Goal: Find specific page/section: Find specific page/section

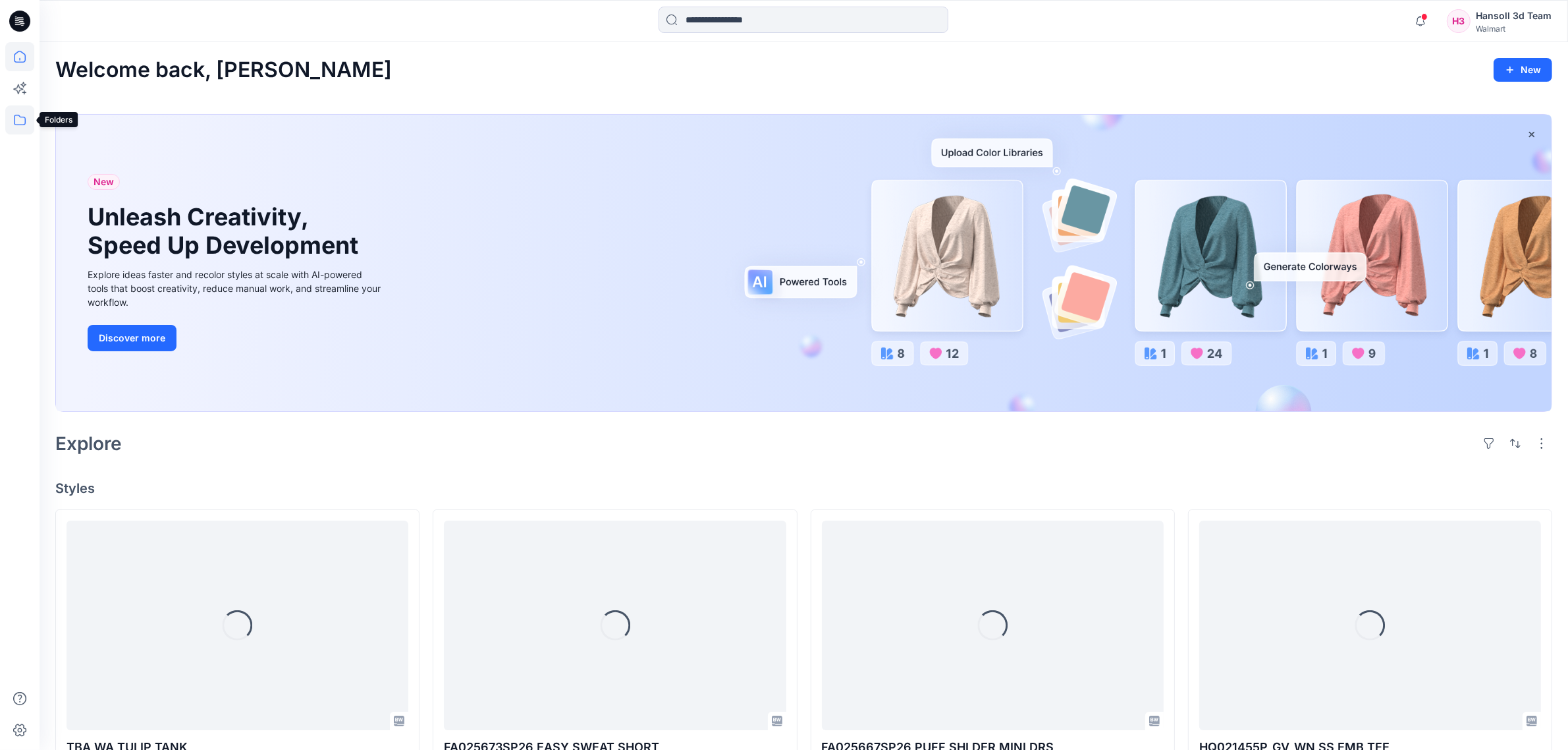
click at [27, 121] on icon at bounding box center [20, 120] width 29 height 29
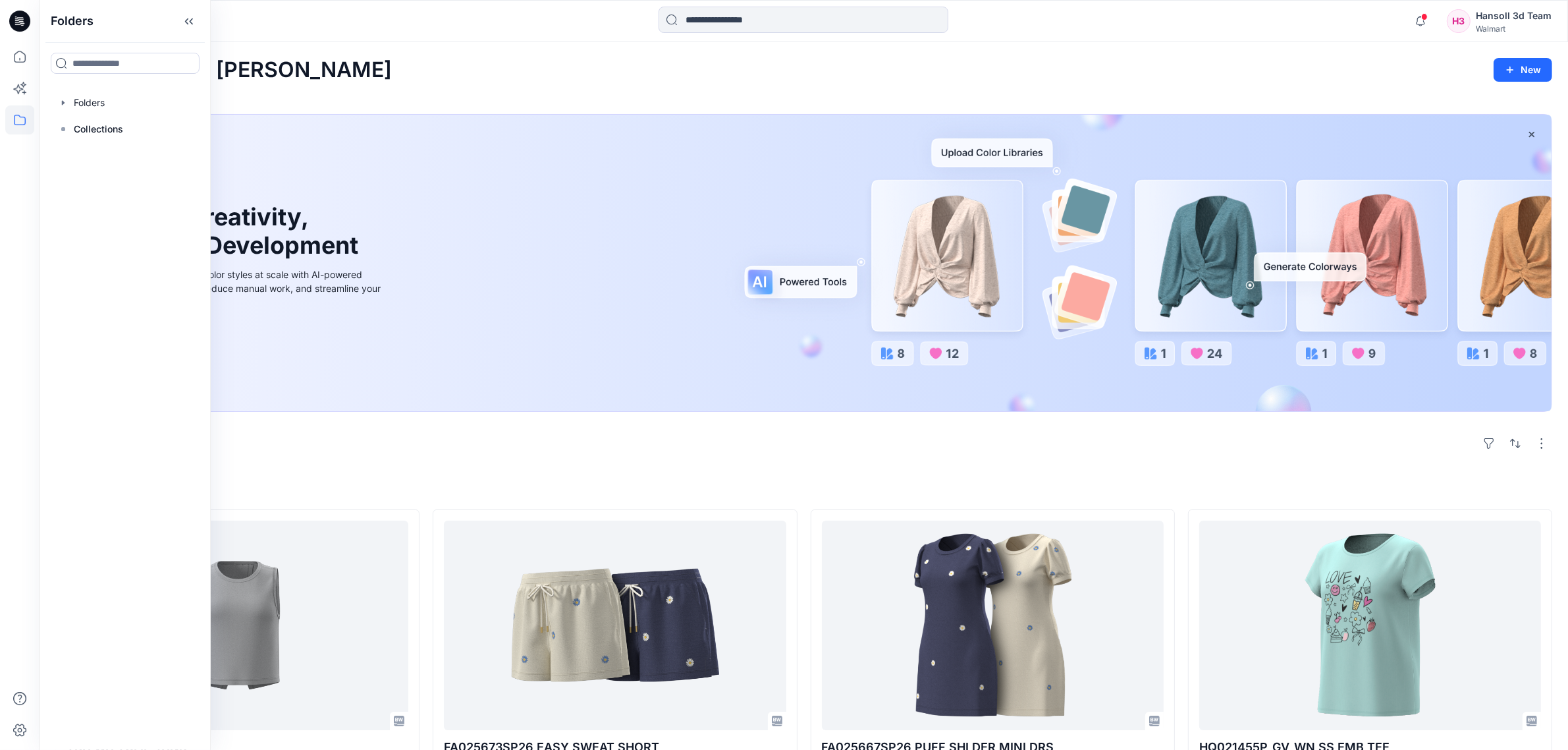
click at [399, 471] on div "Welcome back, [PERSON_NAME] New New Unleash Creativity, Speed Up Development Ex…" at bounding box center [804, 736] width 1529 height 1388
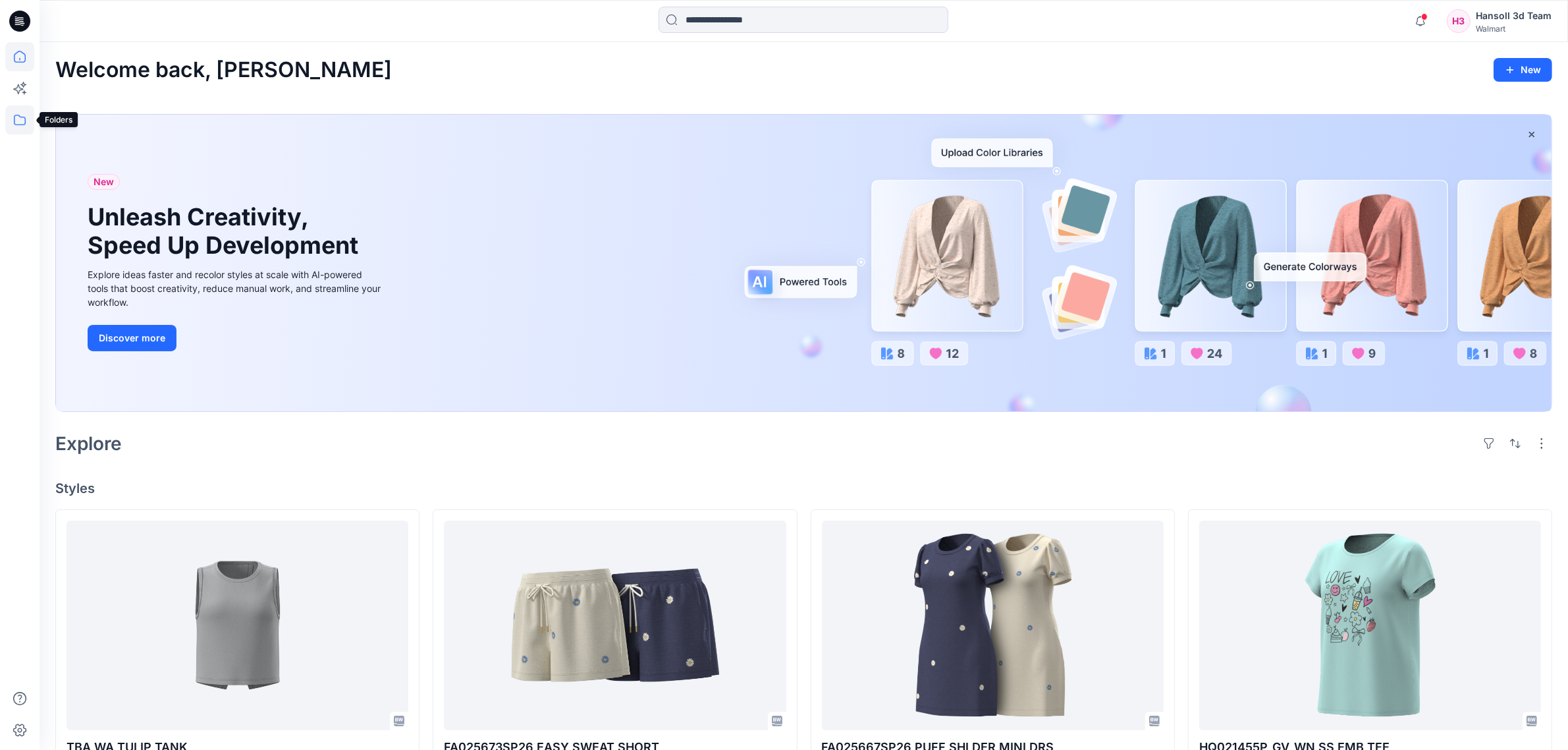
click at [27, 128] on icon at bounding box center [20, 120] width 29 height 29
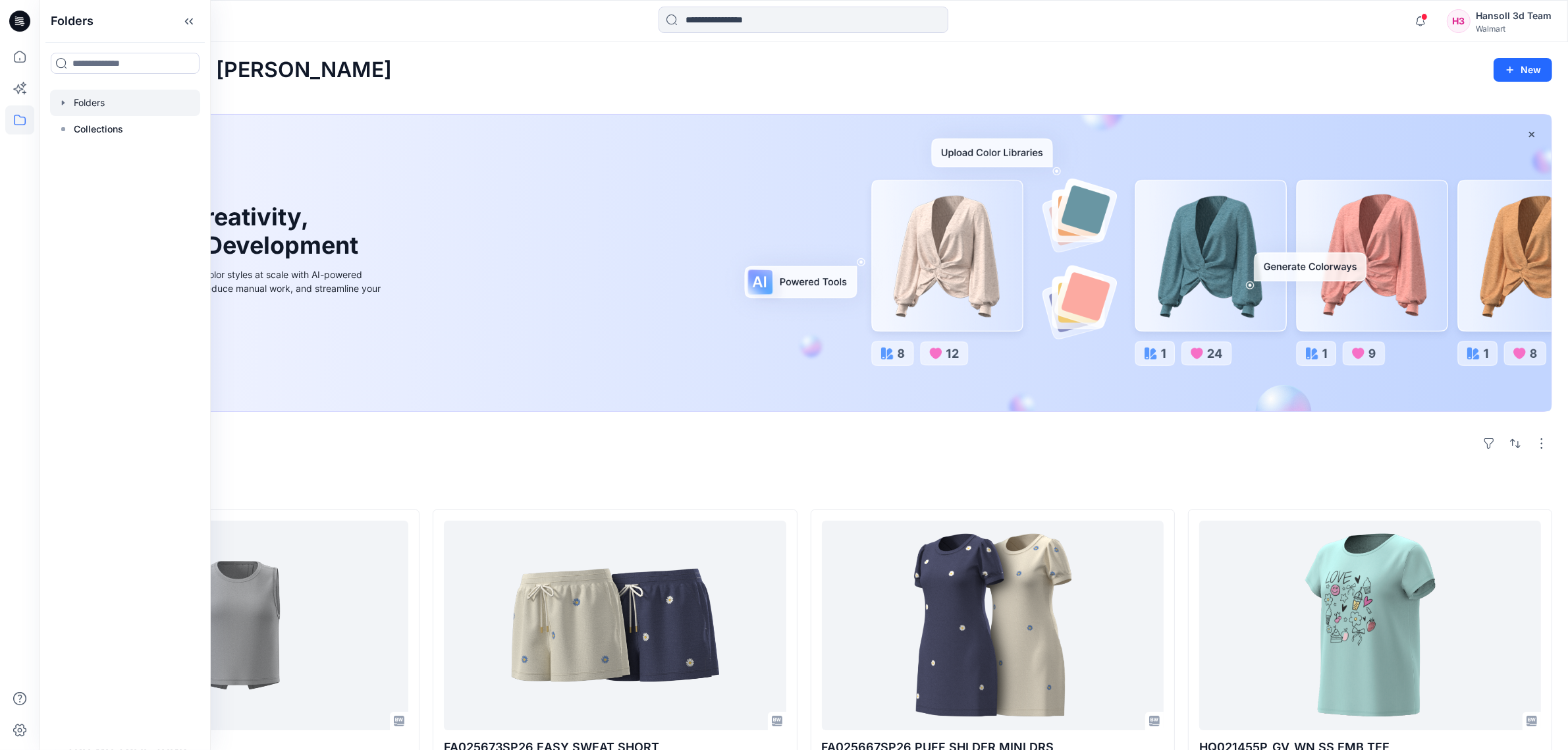
click at [100, 109] on div at bounding box center [125, 102] width 150 height 27
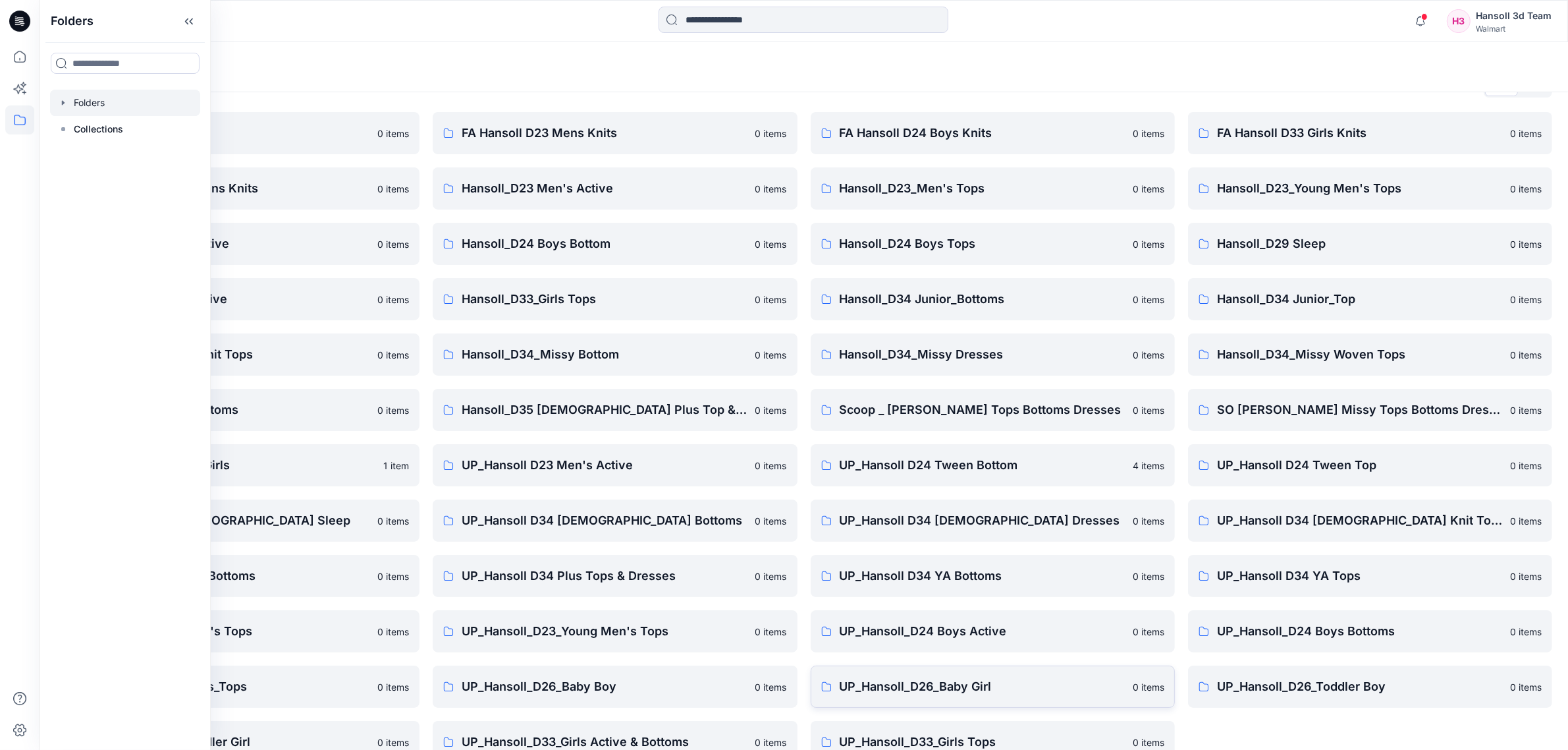
scroll to position [61, 0]
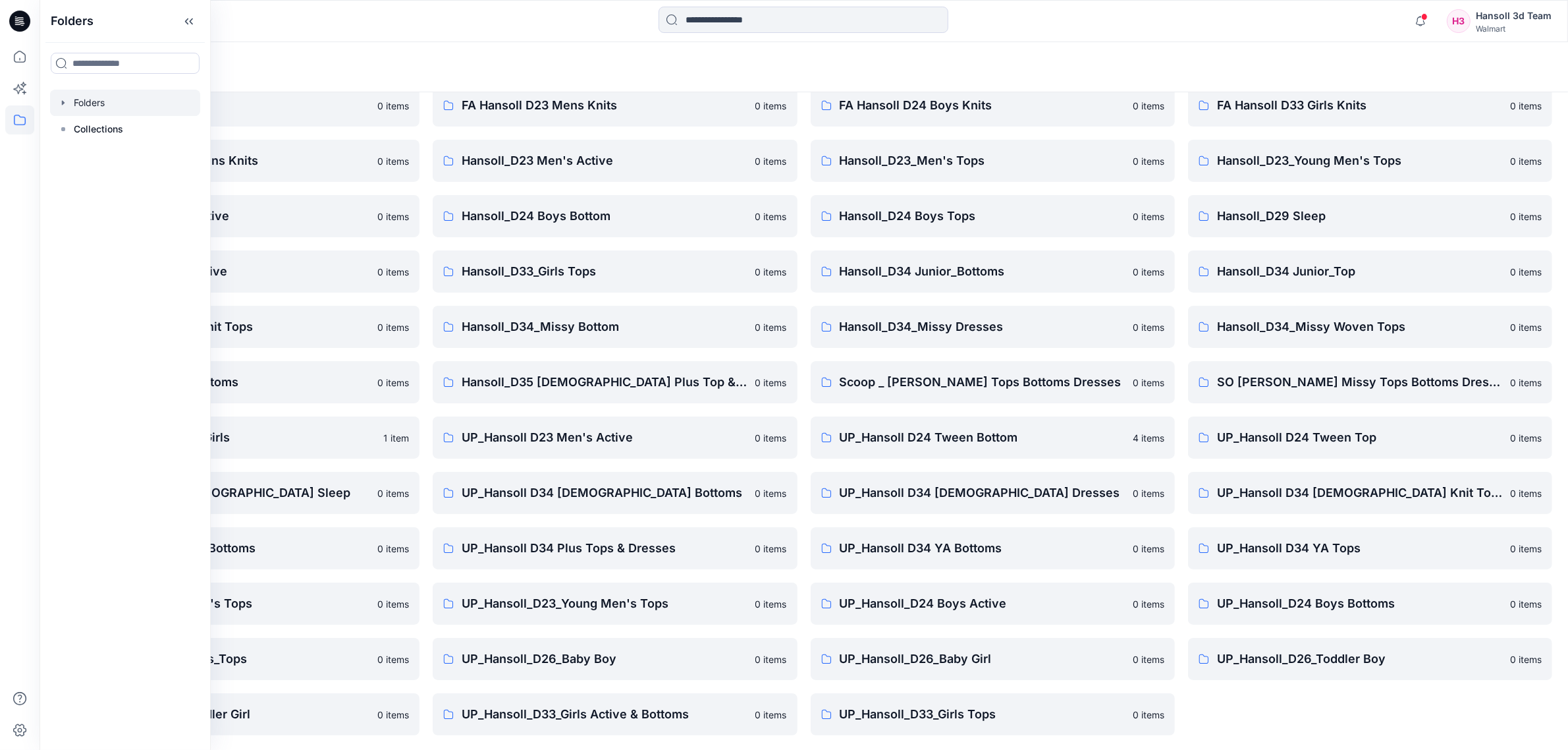
click at [1350, 726] on div "FA Hansoll D33 Girls Knits 0 items Hansoll_D23_Young Men's Tops 0 items Hansoll…" at bounding box center [1371, 409] width 364 height 651
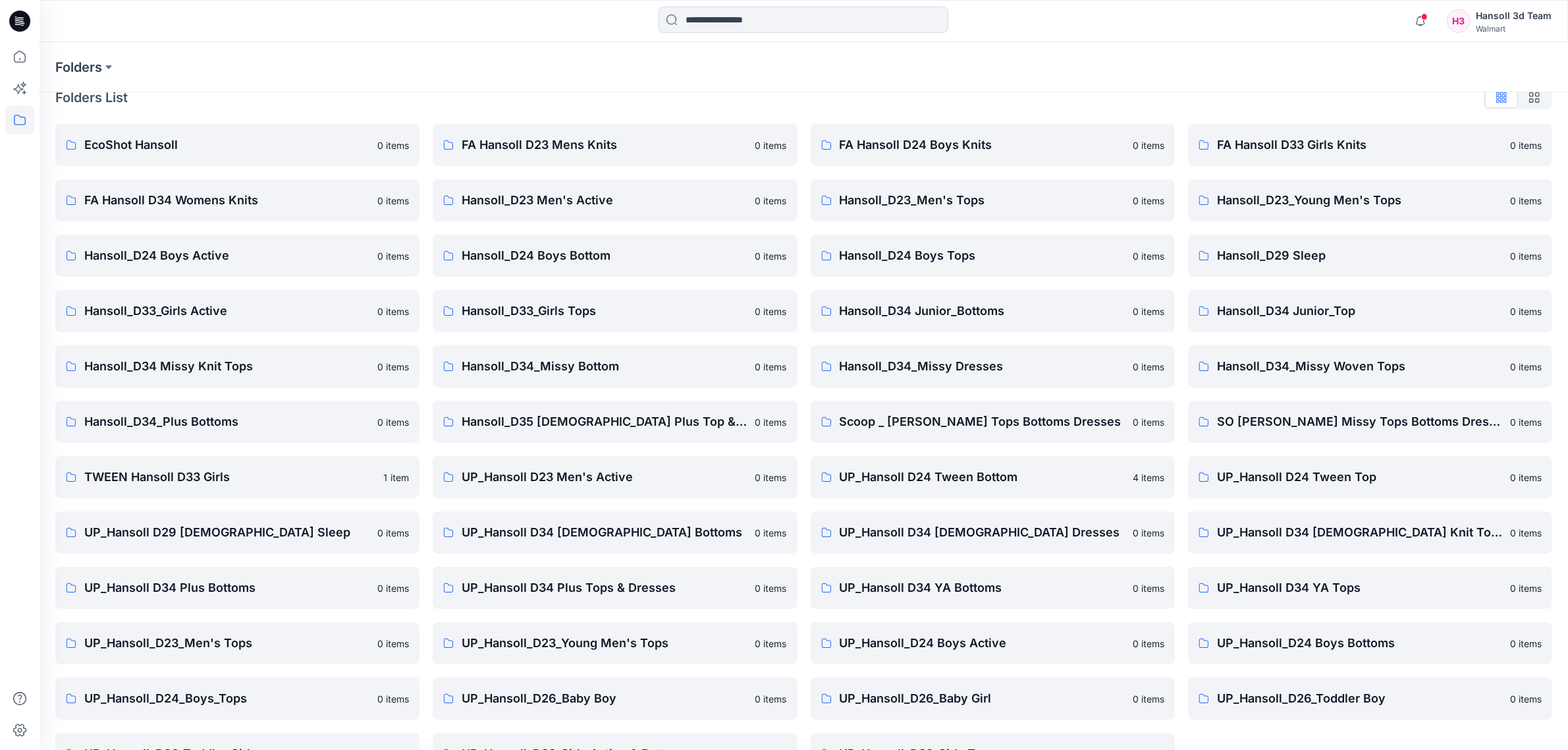
scroll to position [0, 0]
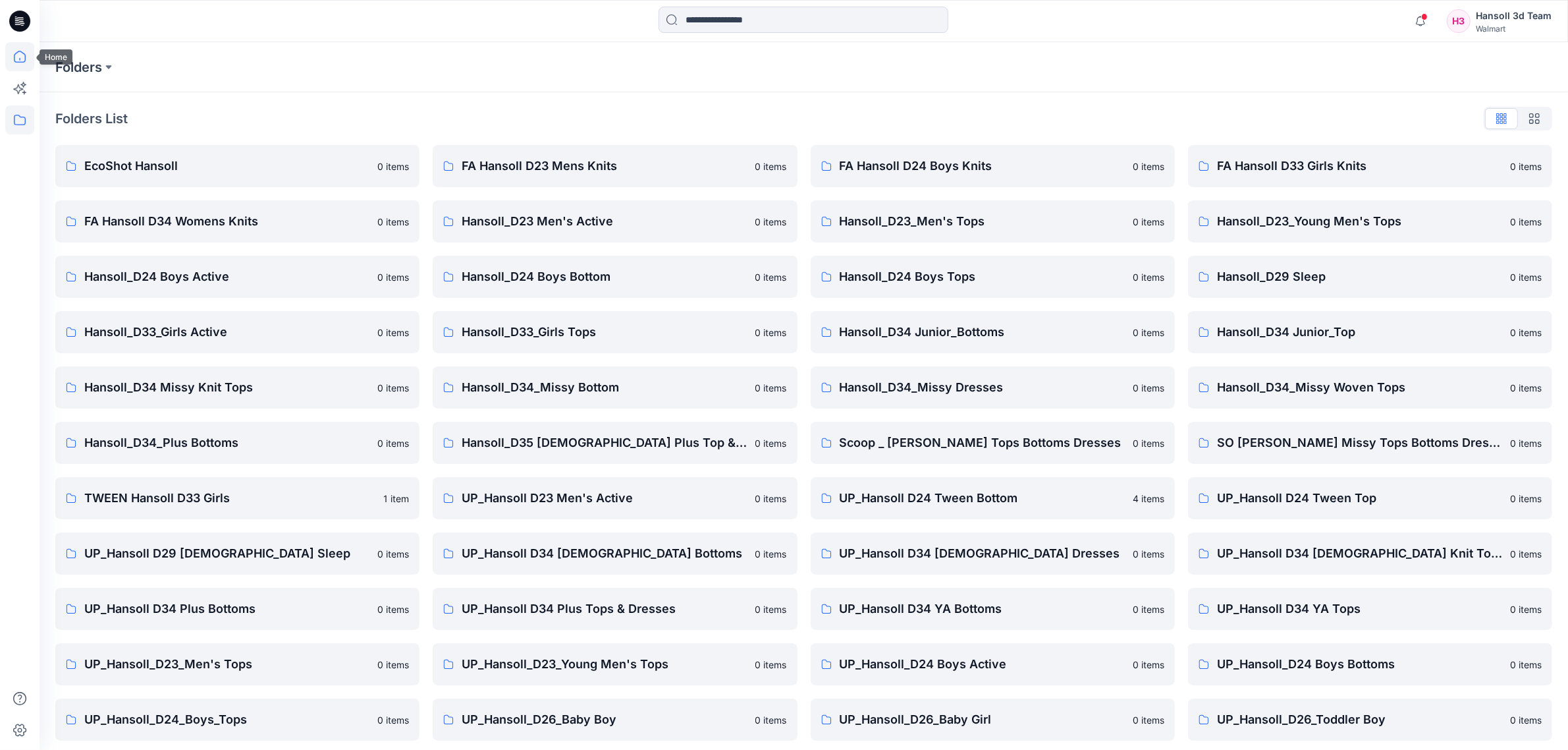
click at [14, 55] on icon at bounding box center [20, 57] width 29 height 29
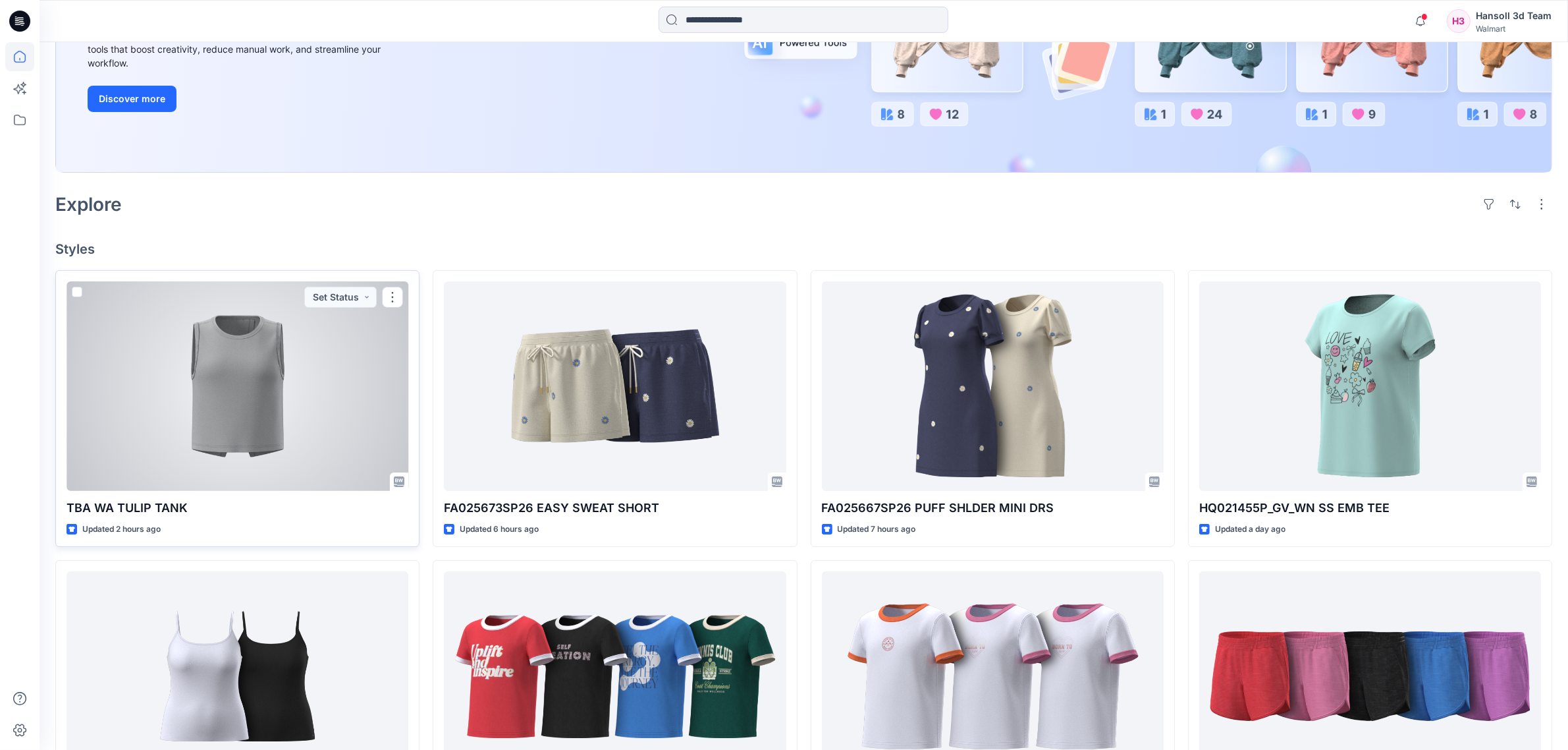
scroll to position [247, 0]
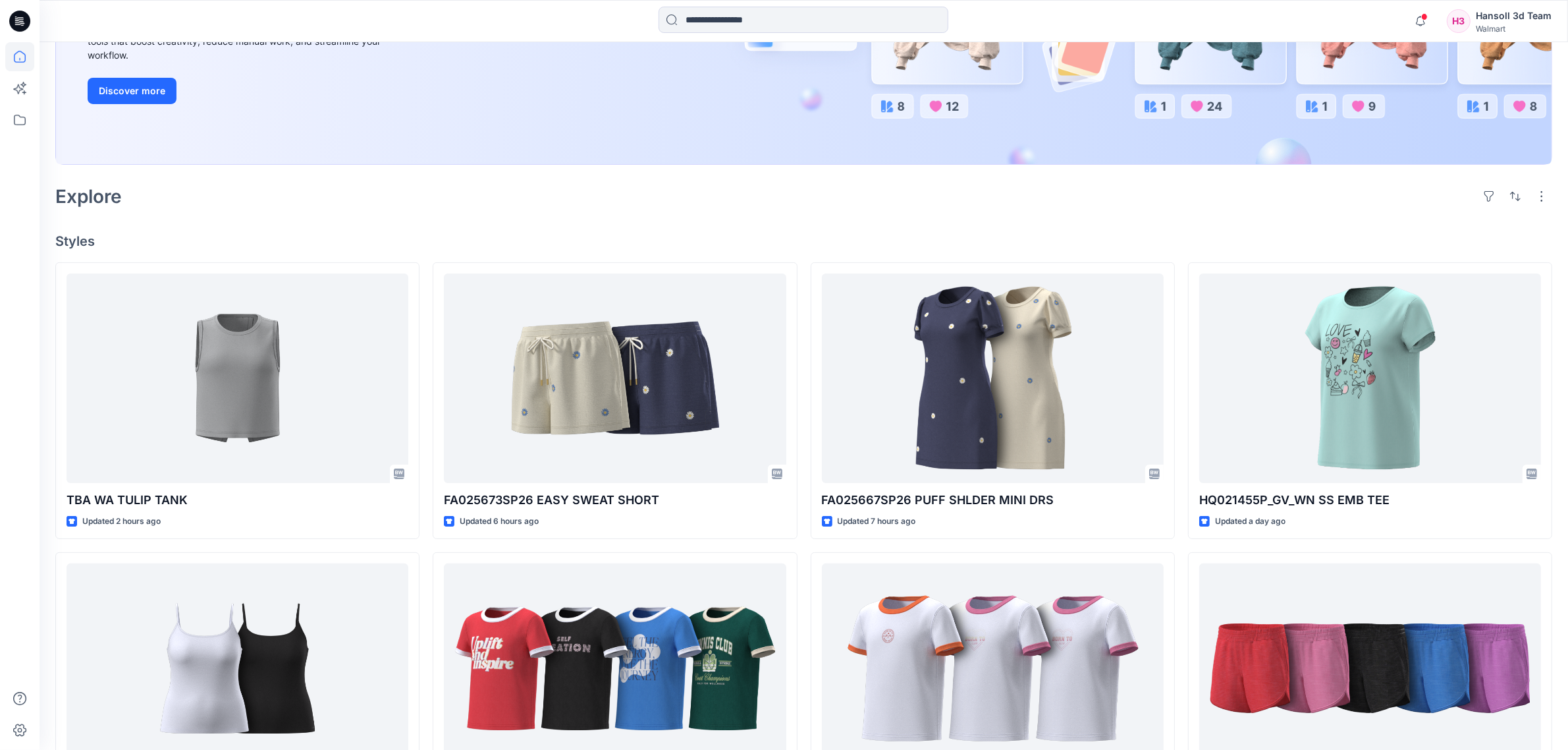
click at [345, 221] on div "Welcome back, [PERSON_NAME] New New Unleash Creativity, Speed Up Development Ex…" at bounding box center [804, 489] width 1529 height 1388
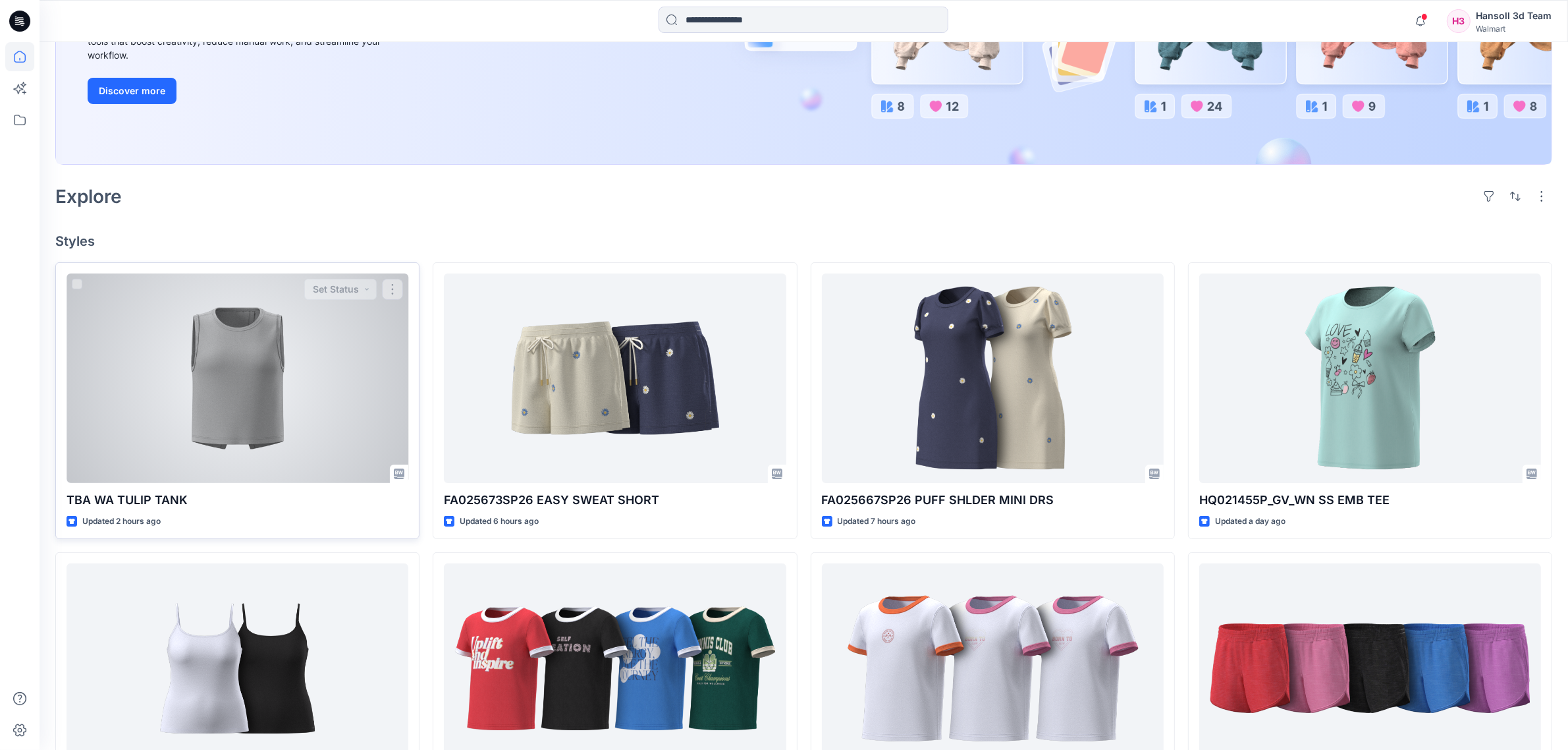
click at [275, 409] on div at bounding box center [238, 378] width 342 height 210
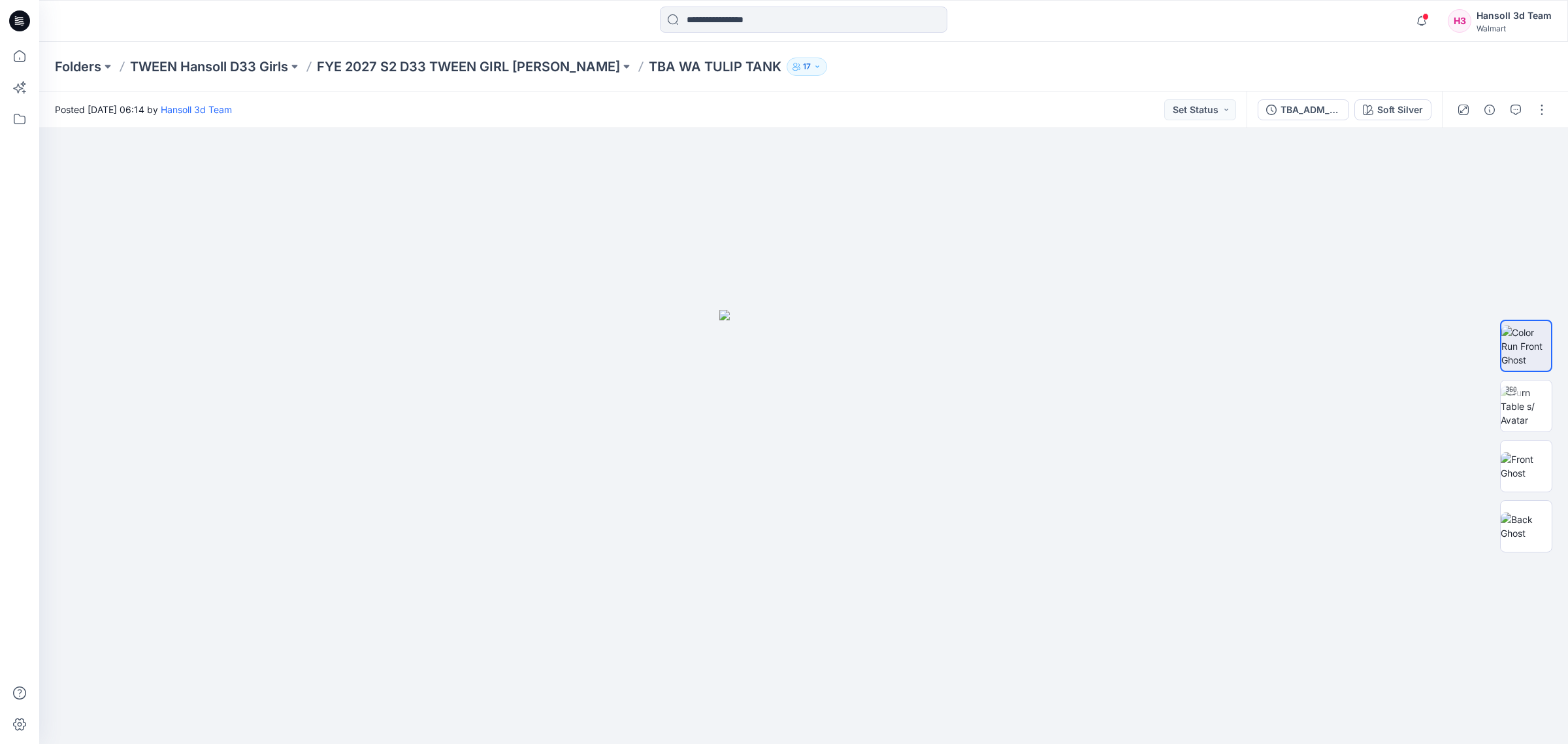
drag, startPoint x: 705, startPoint y: 85, endPoint x: 696, endPoint y: 84, distance: 9.1
click at [702, 84] on div "Folders TWEEN Hansoll D33 Girls FYE 2027 S2 D33 TWEEN GIRL HANSOLL TBA WA TULIP…" at bounding box center [803, 67] width 1529 height 50
click at [544, 77] on div "Folders TWEEN Hansoll D33 Girls FYE 2027 S2 D33 TWEEN GIRL HANSOLL TBA WA TULIP…" at bounding box center [803, 67] width 1529 height 50
click at [540, 66] on p "FYE 2027 S2 D33 TWEEN GIRL [PERSON_NAME]" at bounding box center [468, 66] width 303 height 18
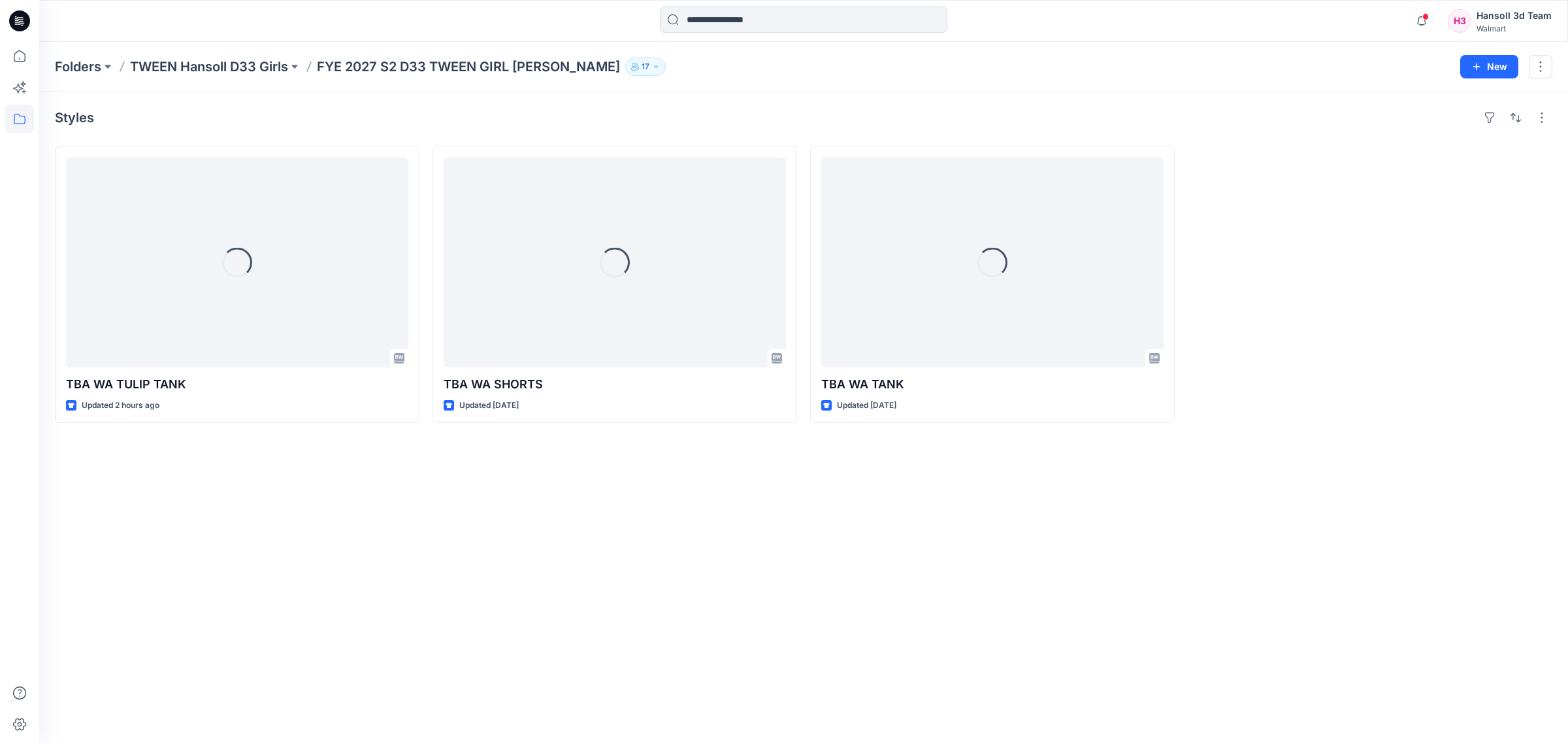
click at [660, 626] on div "Styles Loading... TBA WA TULIP TANK Updated 2 hours ago Loading... TBA WA SHORT…" at bounding box center [803, 418] width 1529 height 652
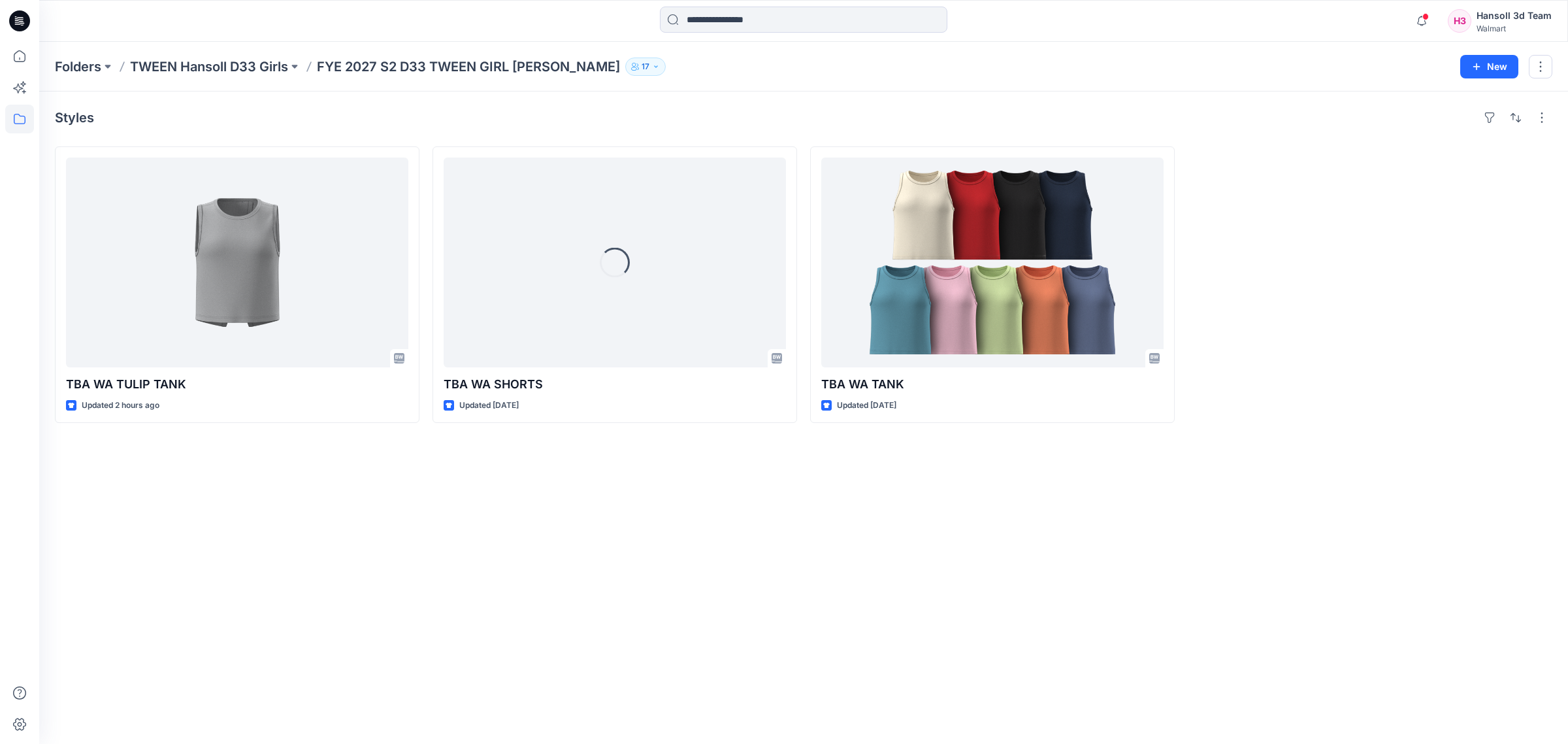
click at [924, 641] on div "Styles TBA WA TULIP TANK Updated 2 hours ago Loading... TBA WA SHORTS Updated […" at bounding box center [803, 418] width 1529 height 652
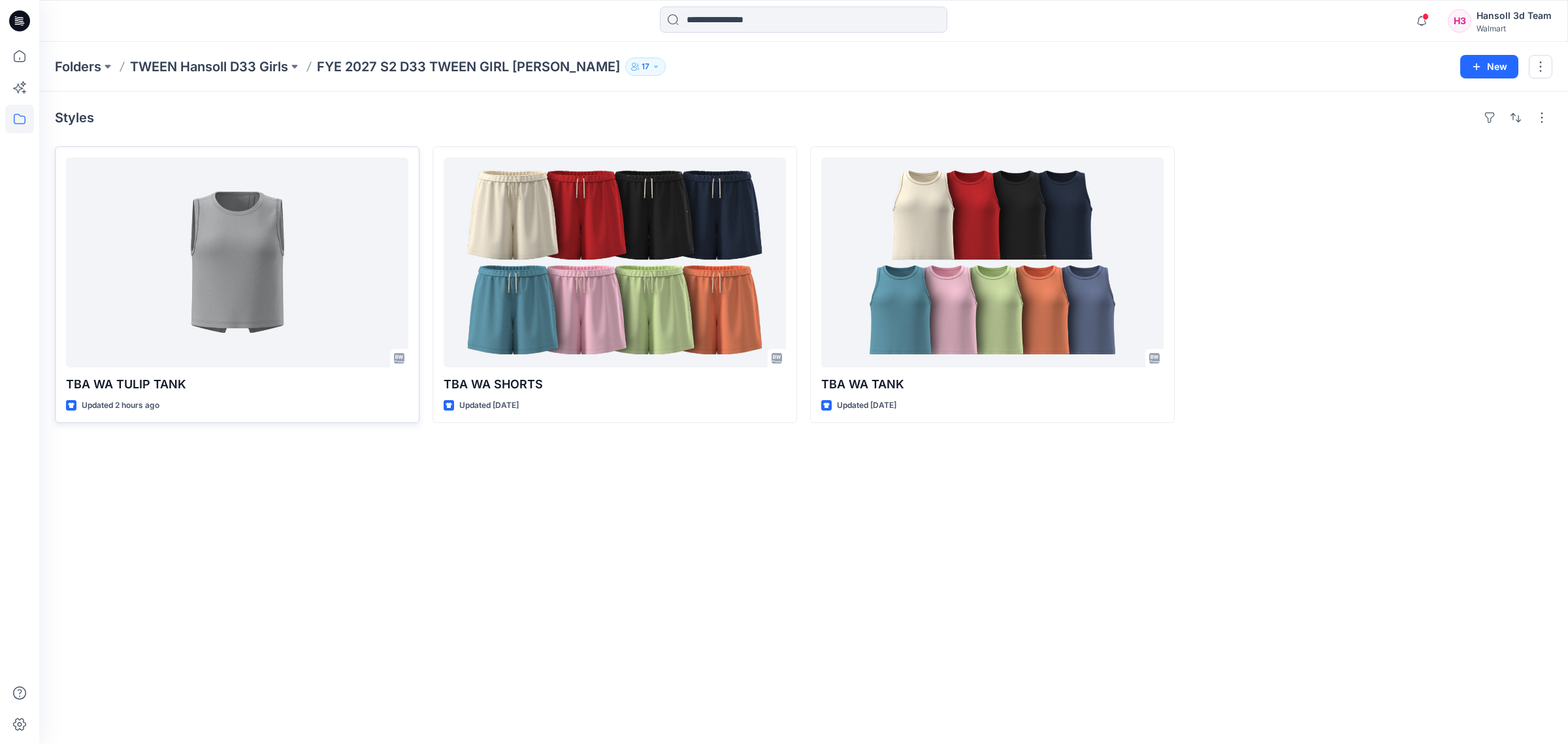
drag, startPoint x: 177, startPoint y: 729, endPoint x: 266, endPoint y: 346, distance: 393.2
click at [176, 684] on div "Styles TBA WA TULIP TANK Updated 2 hours ago TBA [GEOGRAPHIC_DATA] SHORTS Updat…" at bounding box center [803, 418] width 1529 height 652
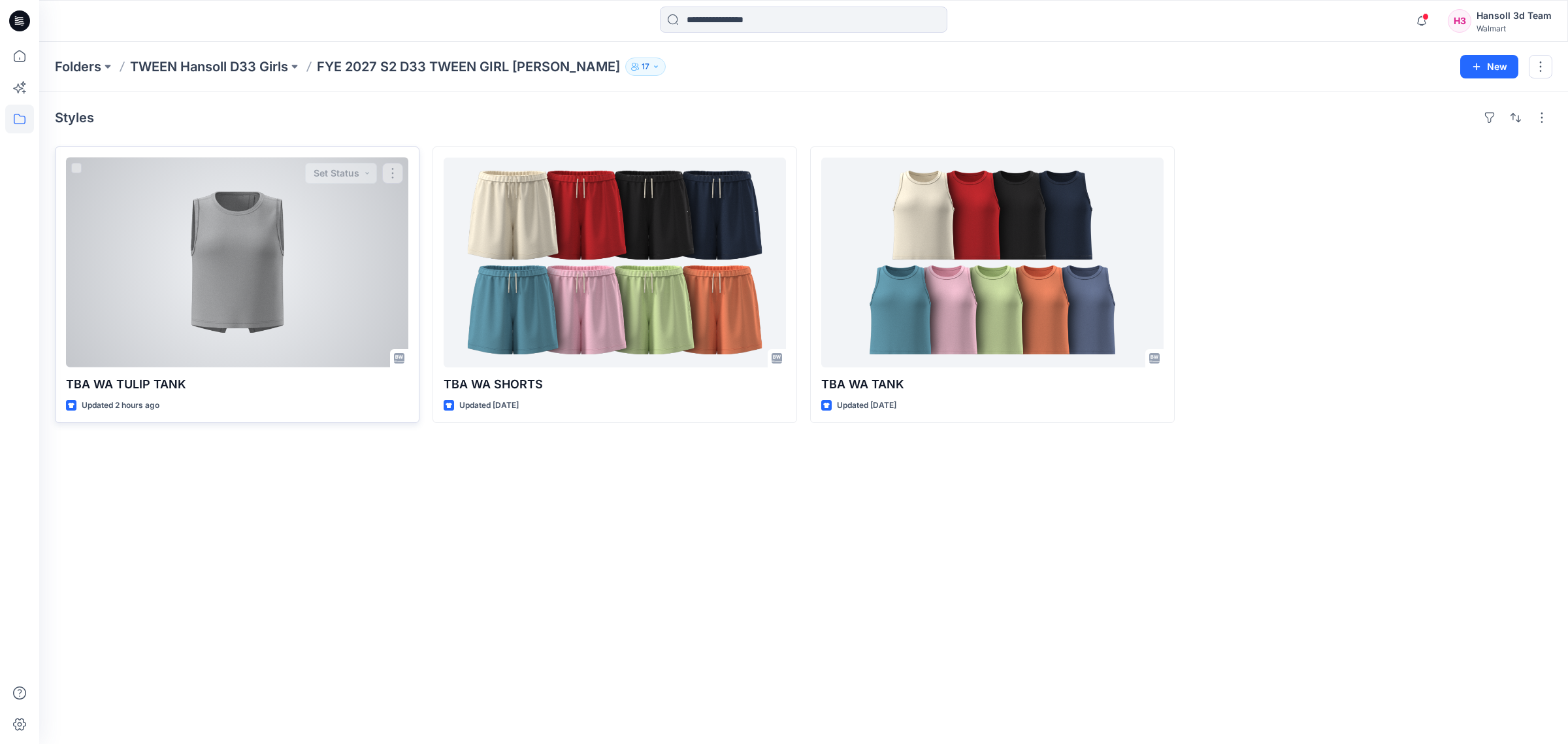
click at [276, 315] on div at bounding box center [237, 262] width 343 height 210
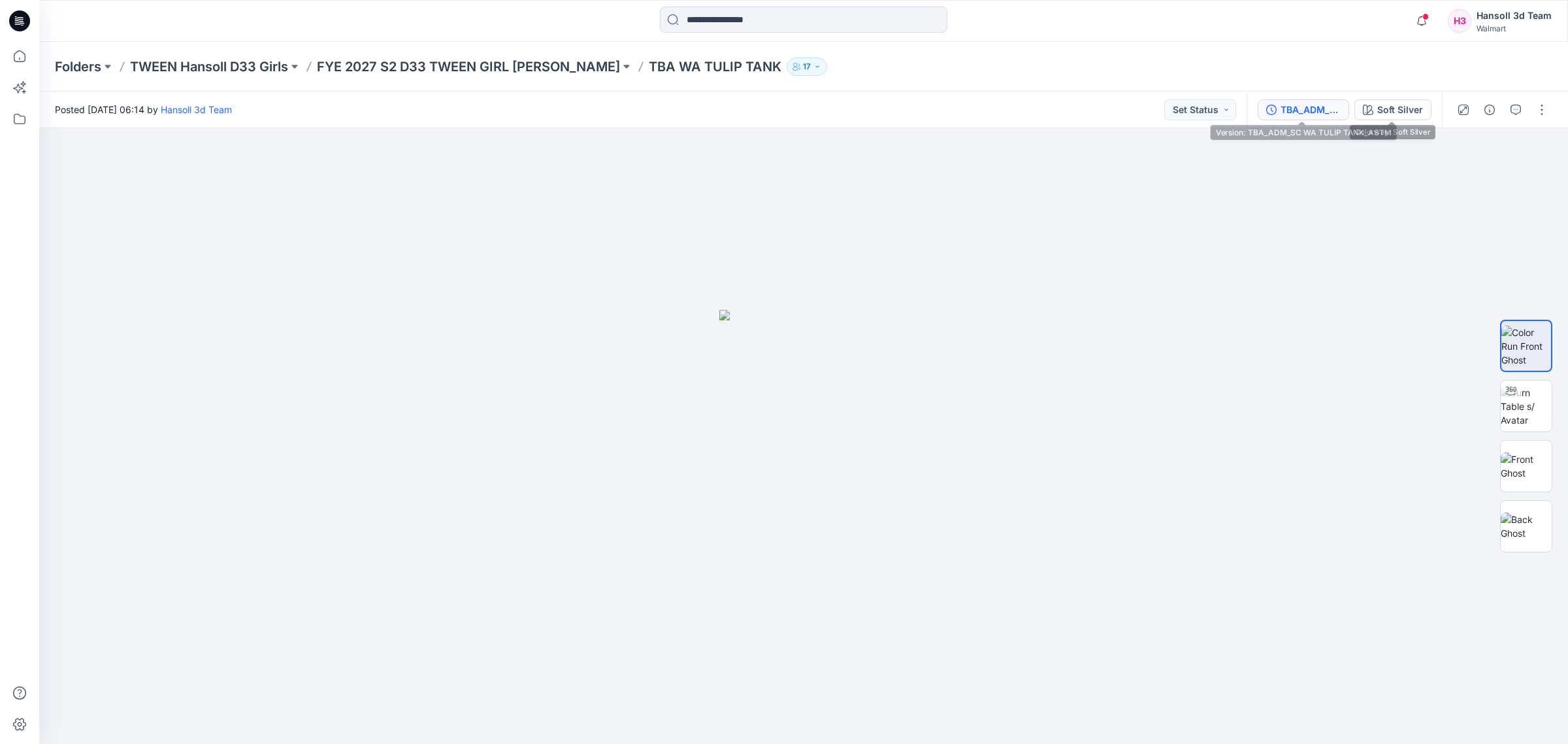
click at [1332, 111] on div "TBA_ADM_SC WA TULIP TANK_ASTM" at bounding box center [1311, 109] width 60 height 14
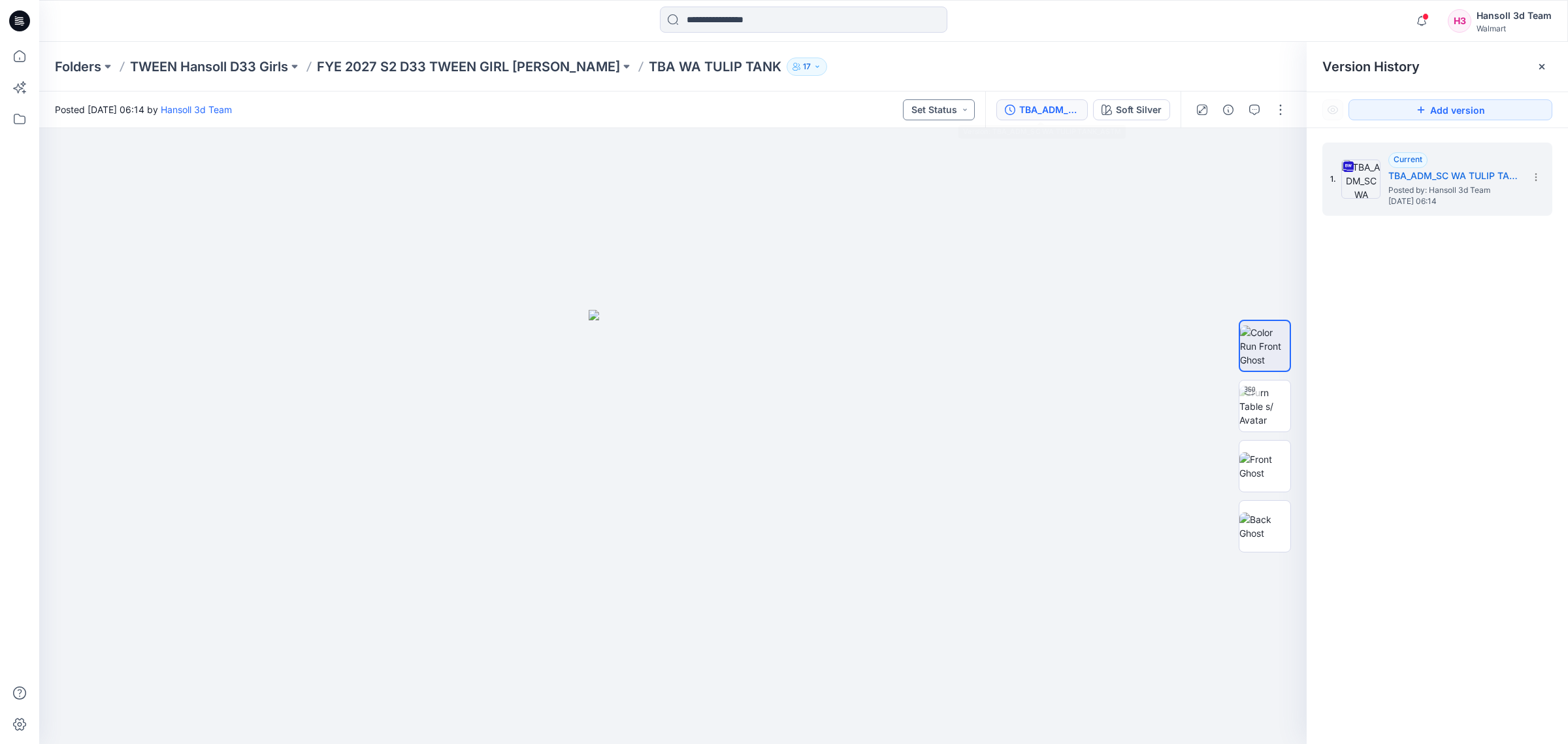
click at [956, 100] on button "Set Status" at bounding box center [938, 110] width 72 height 21
click at [1081, 348] on div at bounding box center [673, 436] width 1268 height 616
click at [1545, 72] on div at bounding box center [1542, 67] width 21 height 21
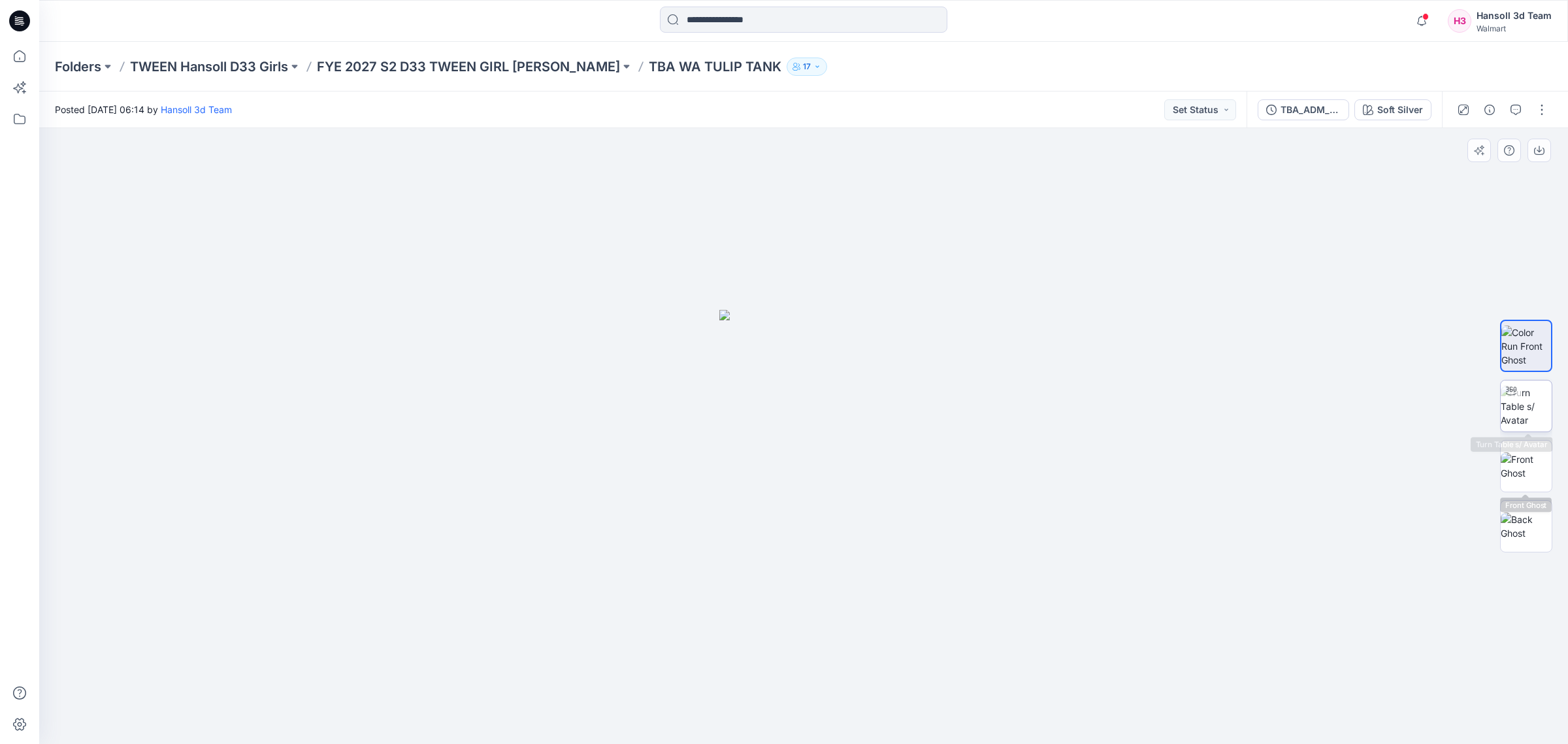
click at [1530, 420] on img at bounding box center [1527, 406] width 51 height 41
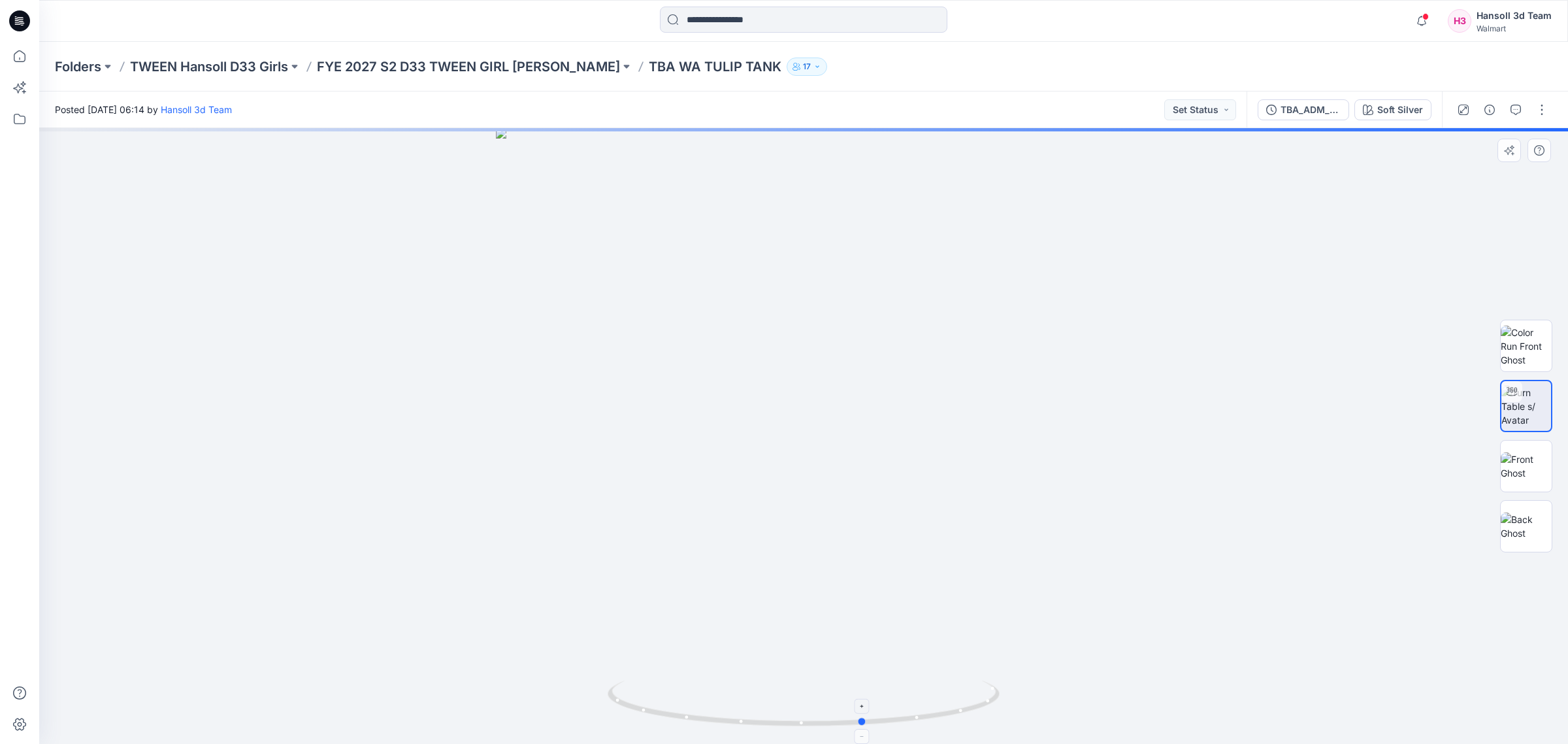
drag, startPoint x: 818, startPoint y: 725, endPoint x: 976, endPoint y: 724, distance: 158.0
click at [976, 724] on icon at bounding box center [805, 704] width 395 height 49
drag, startPoint x: 958, startPoint y: 735, endPoint x: 936, endPoint y: 739, distance: 22.4
click at [936, 739] on img at bounding box center [803, 712] width 392 height 63
click at [1497, 110] on button "button" at bounding box center [1490, 110] width 21 height 21
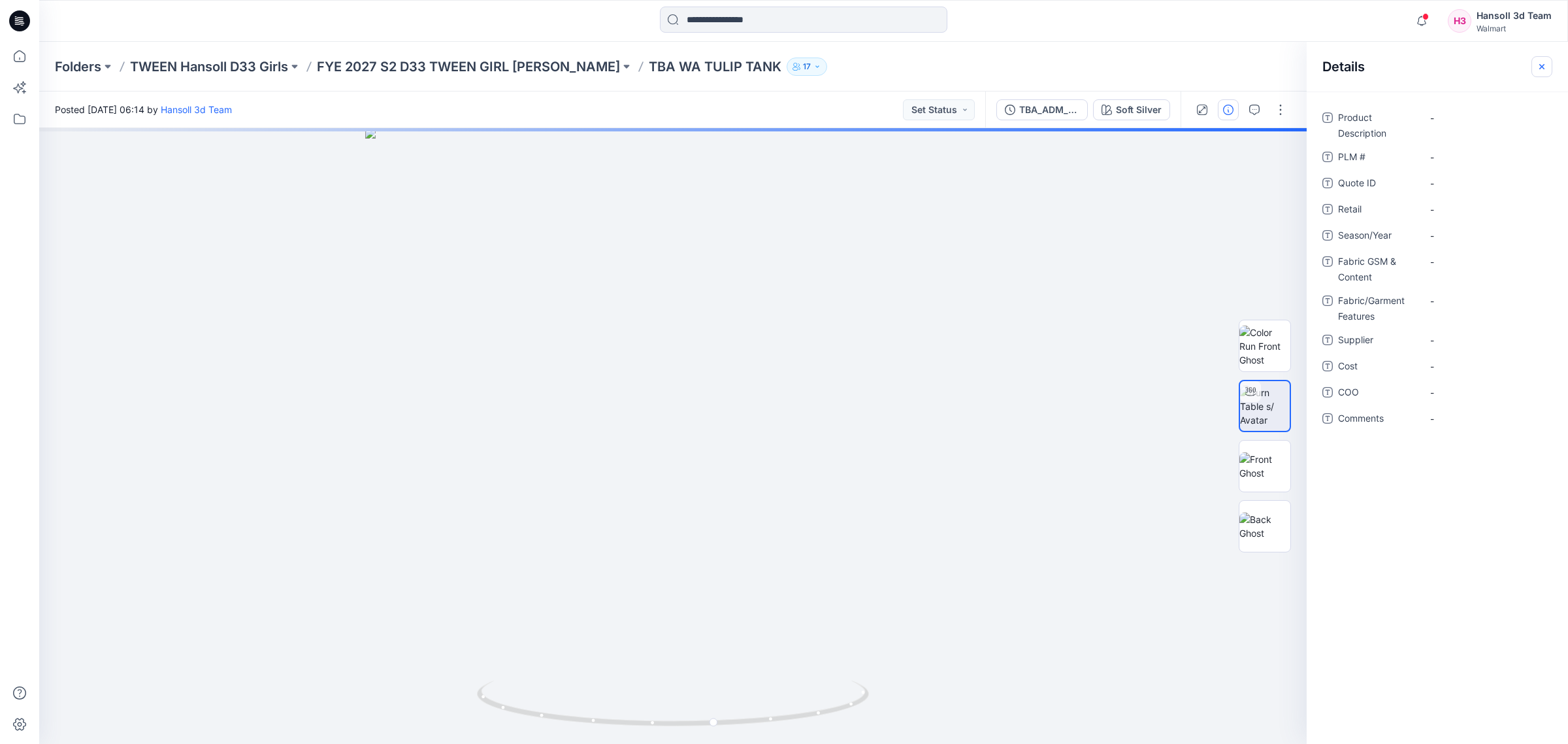
click at [1539, 64] on icon "button" at bounding box center [1542, 67] width 11 height 11
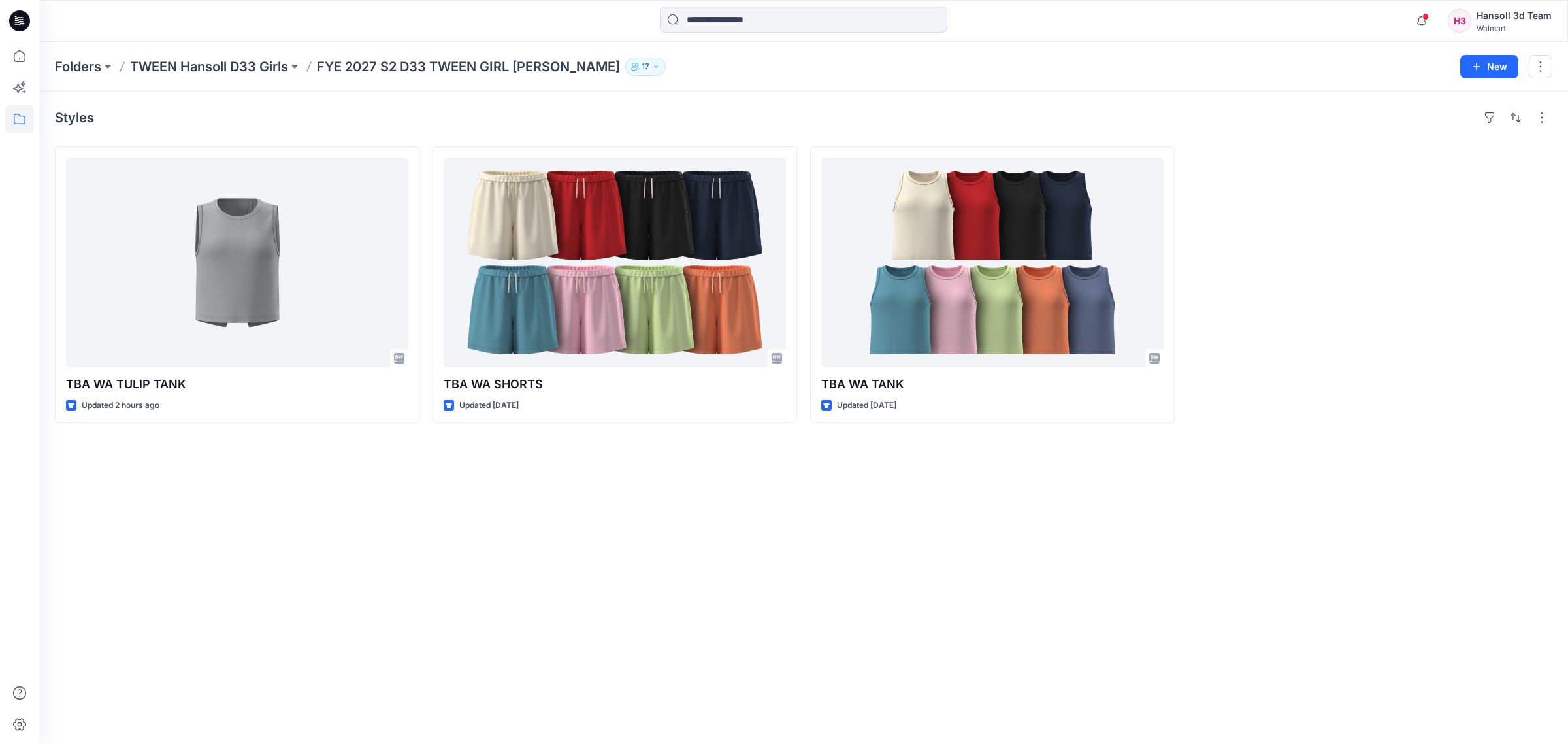
click at [626, 590] on div "Styles TBA WA TULIP TANK Updated 2 hours ago TBA [GEOGRAPHIC_DATA] SHORTS Updat…" at bounding box center [803, 418] width 1529 height 652
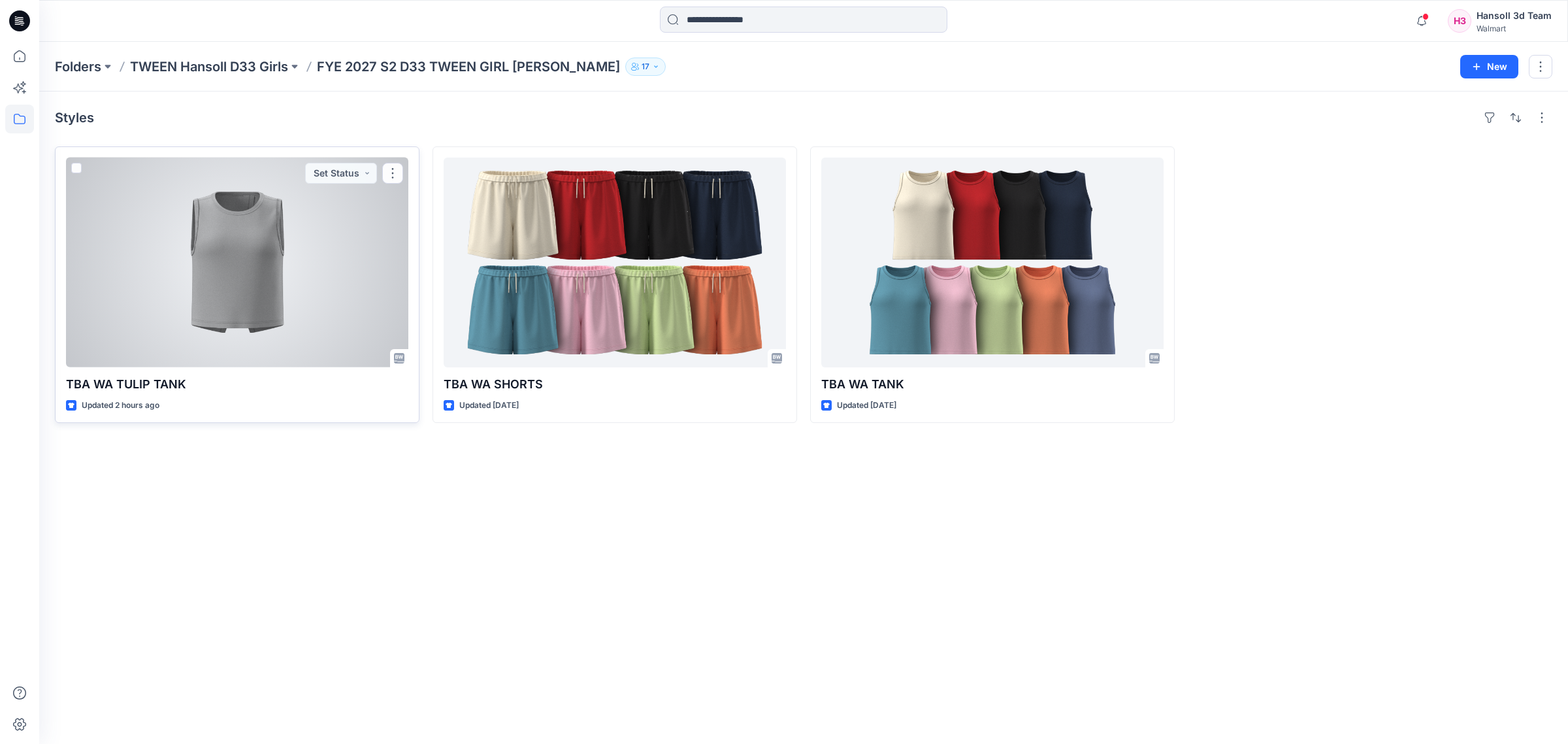
click at [219, 307] on div at bounding box center [237, 262] width 343 height 210
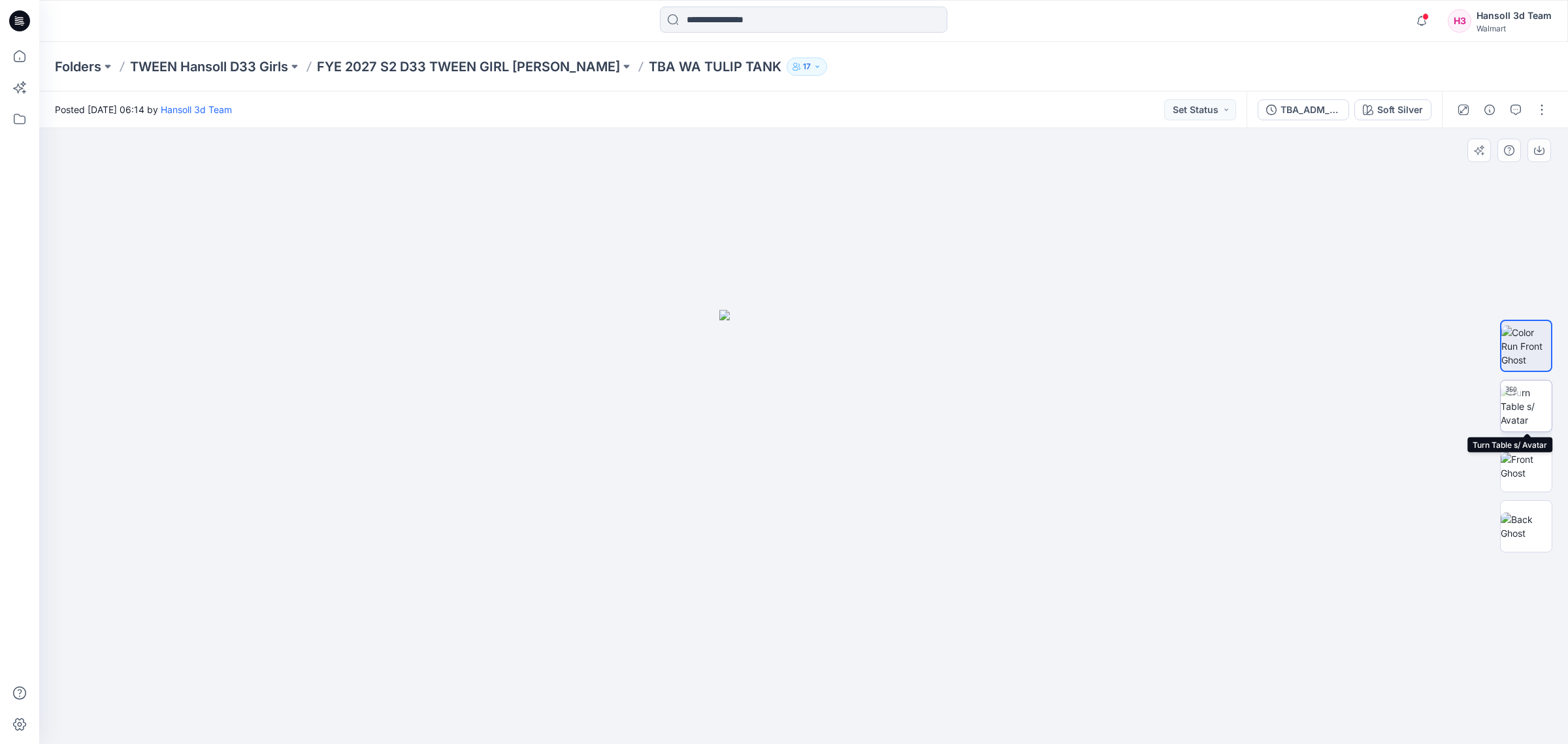
click at [1542, 395] on img at bounding box center [1527, 406] width 51 height 41
drag, startPoint x: 952, startPoint y: 723, endPoint x: 991, endPoint y: 700, distance: 45.3
click at [991, 700] on icon at bounding box center [805, 704] width 395 height 49
drag, startPoint x: 383, startPoint y: 566, endPoint x: 727, endPoint y: 678, distance: 361.8
click at [383, 566] on div at bounding box center [803, 436] width 1529 height 616
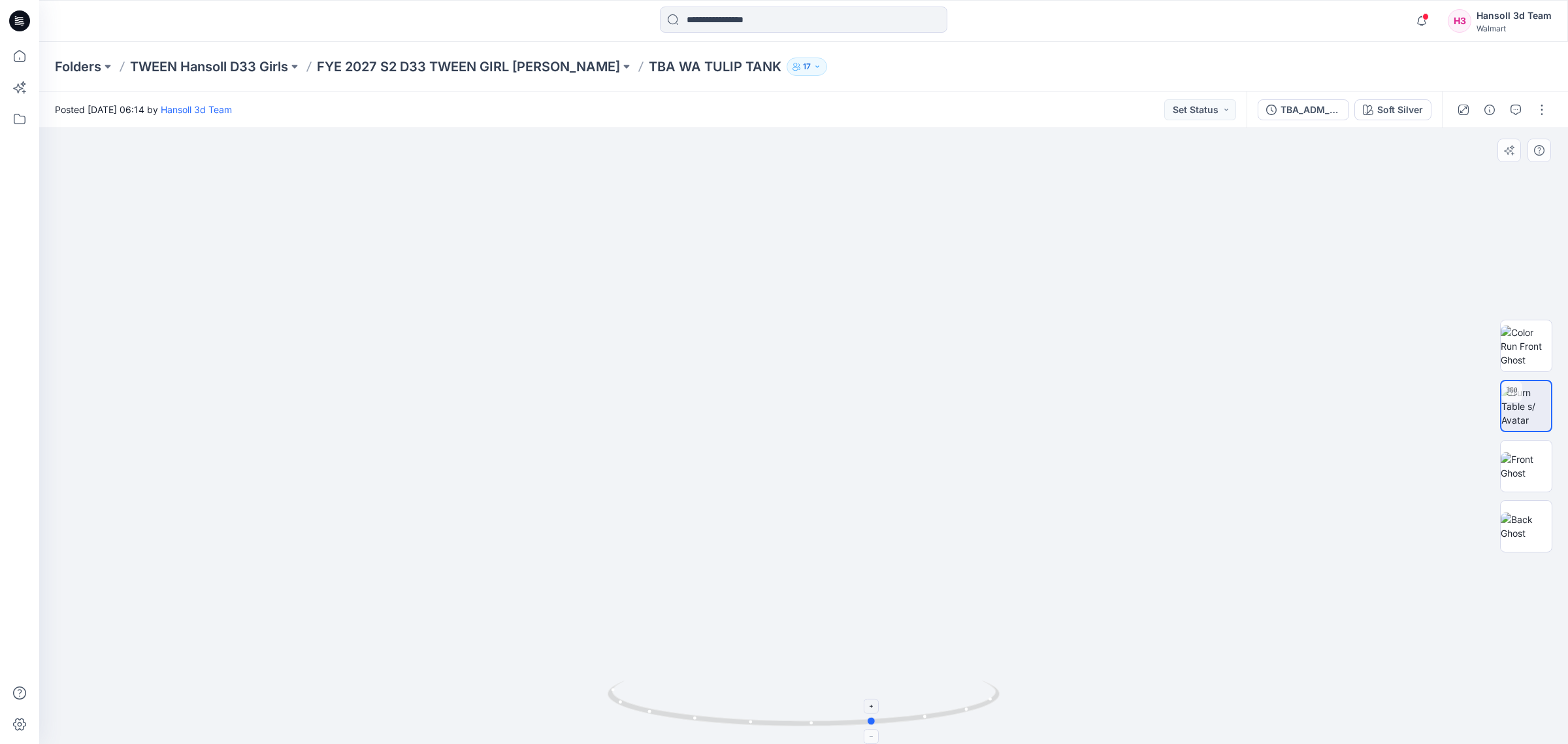
drag, startPoint x: 841, startPoint y: 730, endPoint x: 976, endPoint y: 727, distance: 135.0
click at [880, 729] on foreignobject at bounding box center [872, 736] width 15 height 15
drag, startPoint x: 903, startPoint y: 718, endPoint x: 930, endPoint y: 707, distance: 29.2
click at [930, 707] on icon at bounding box center [805, 704] width 395 height 49
drag, startPoint x: 240, startPoint y: 564, endPoint x: 363, endPoint y: 215, distance: 370.0
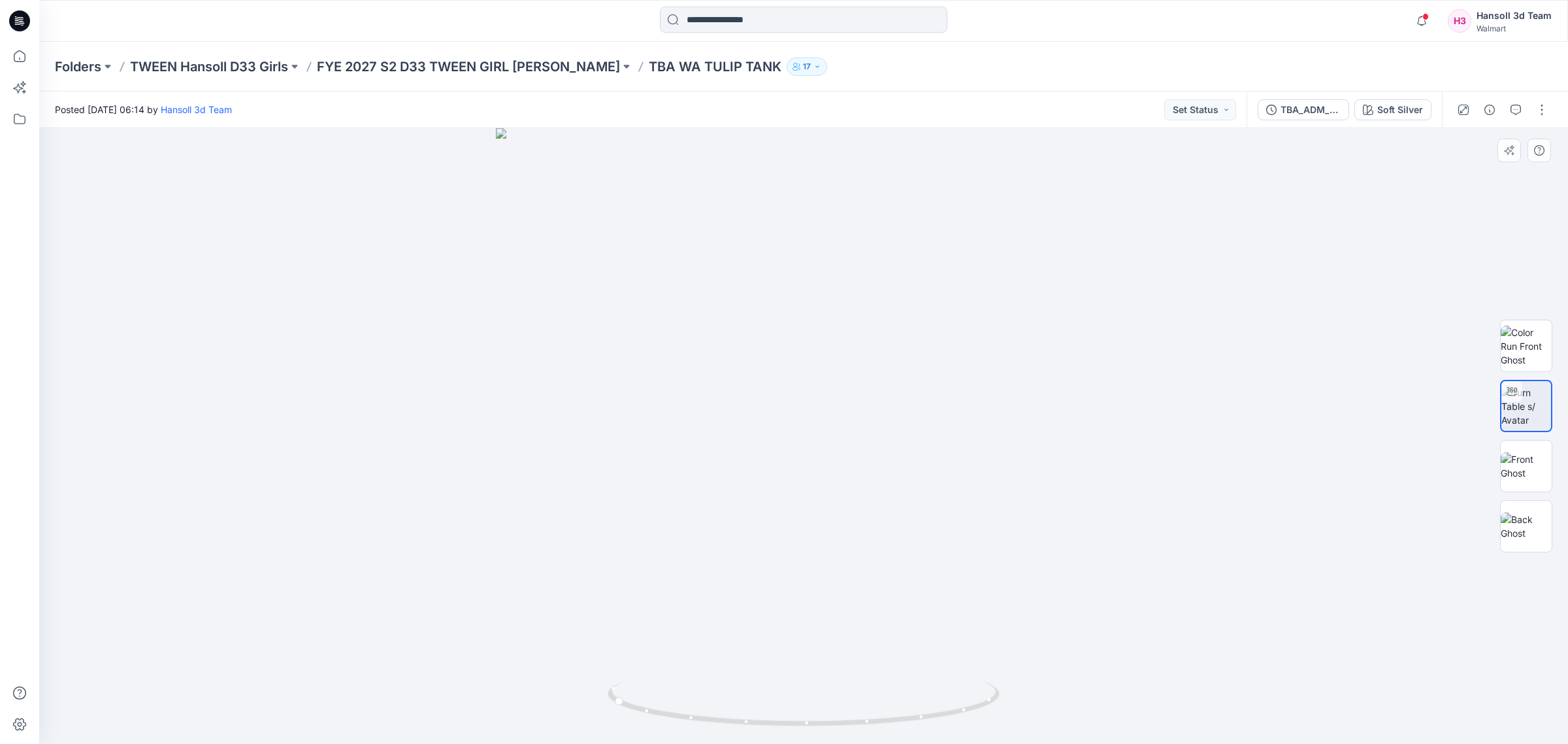
click at [240, 564] on div at bounding box center [803, 436] width 1529 height 616
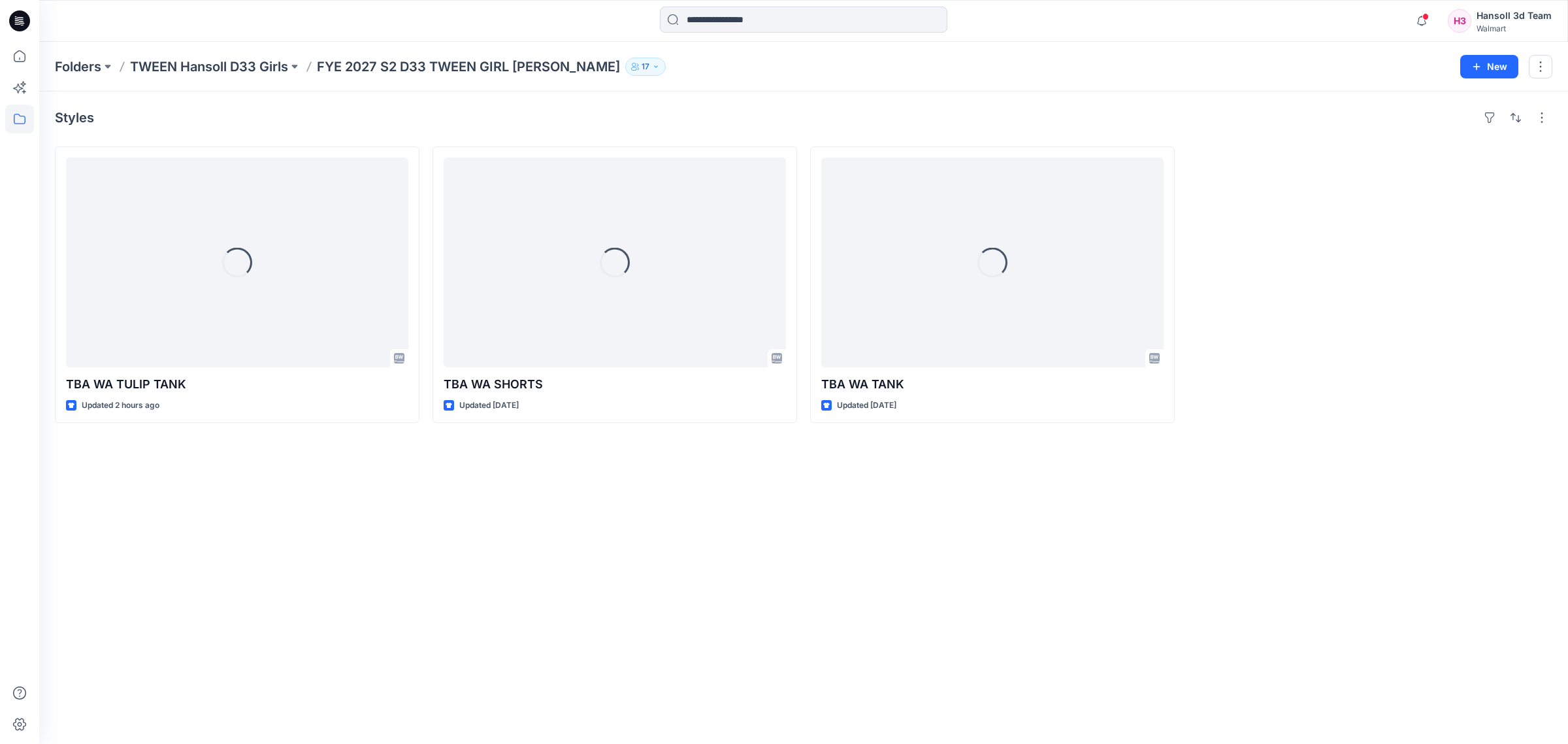
click at [397, 586] on div "Styles Loading... TBA WA TULIP TANK Updated 2 hours ago Loading... TBA WA SHORT…" at bounding box center [803, 418] width 1529 height 652
click at [693, 553] on div "Styles Loading... TBA WA TULIP TANK Updated 2 hours ago Loading... TBA WA SHORT…" at bounding box center [803, 418] width 1529 height 652
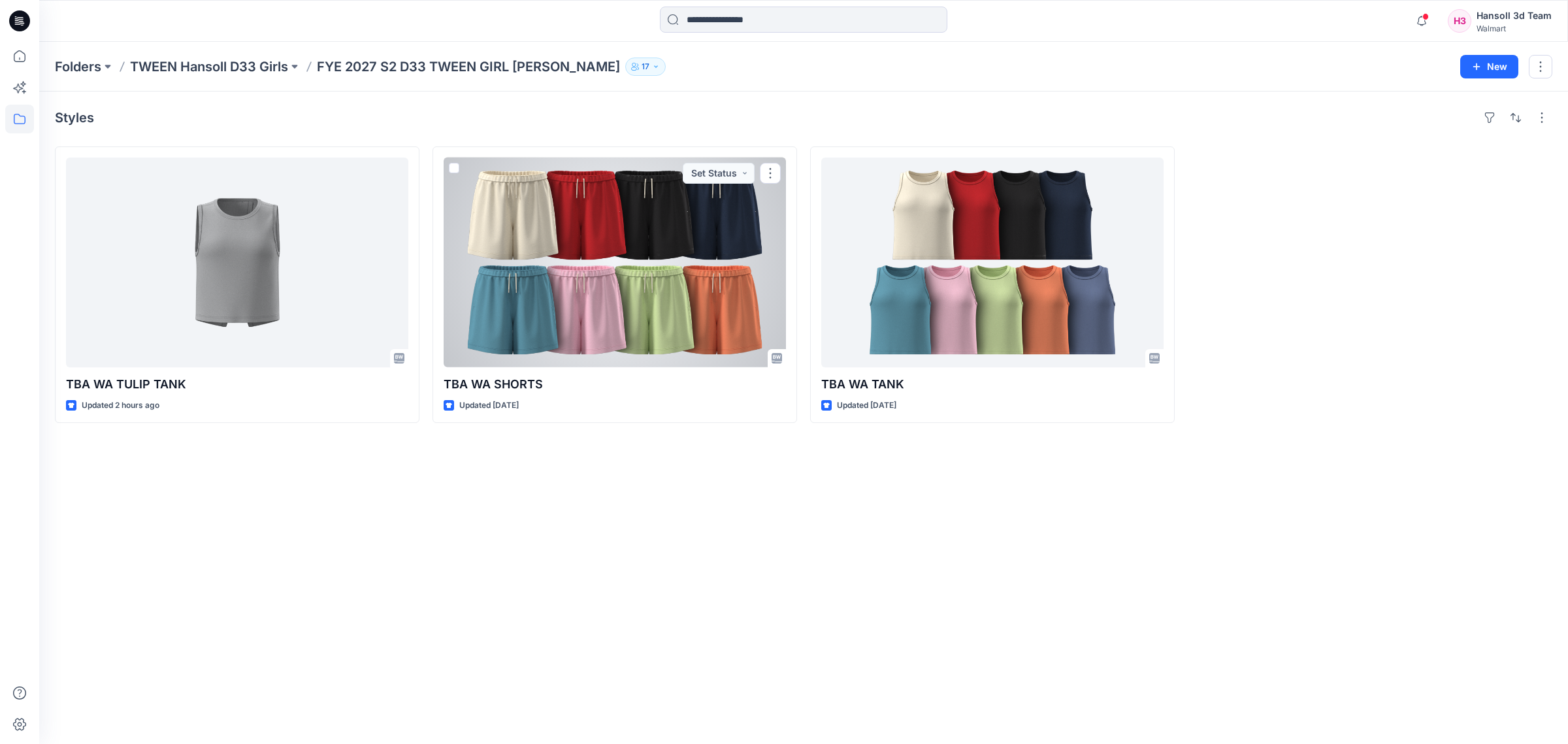
click at [714, 609] on div "Styles TBA WA TULIP TANK Updated 2 hours ago TBA [GEOGRAPHIC_DATA] SHORTS Updat…" at bounding box center [803, 418] width 1529 height 652
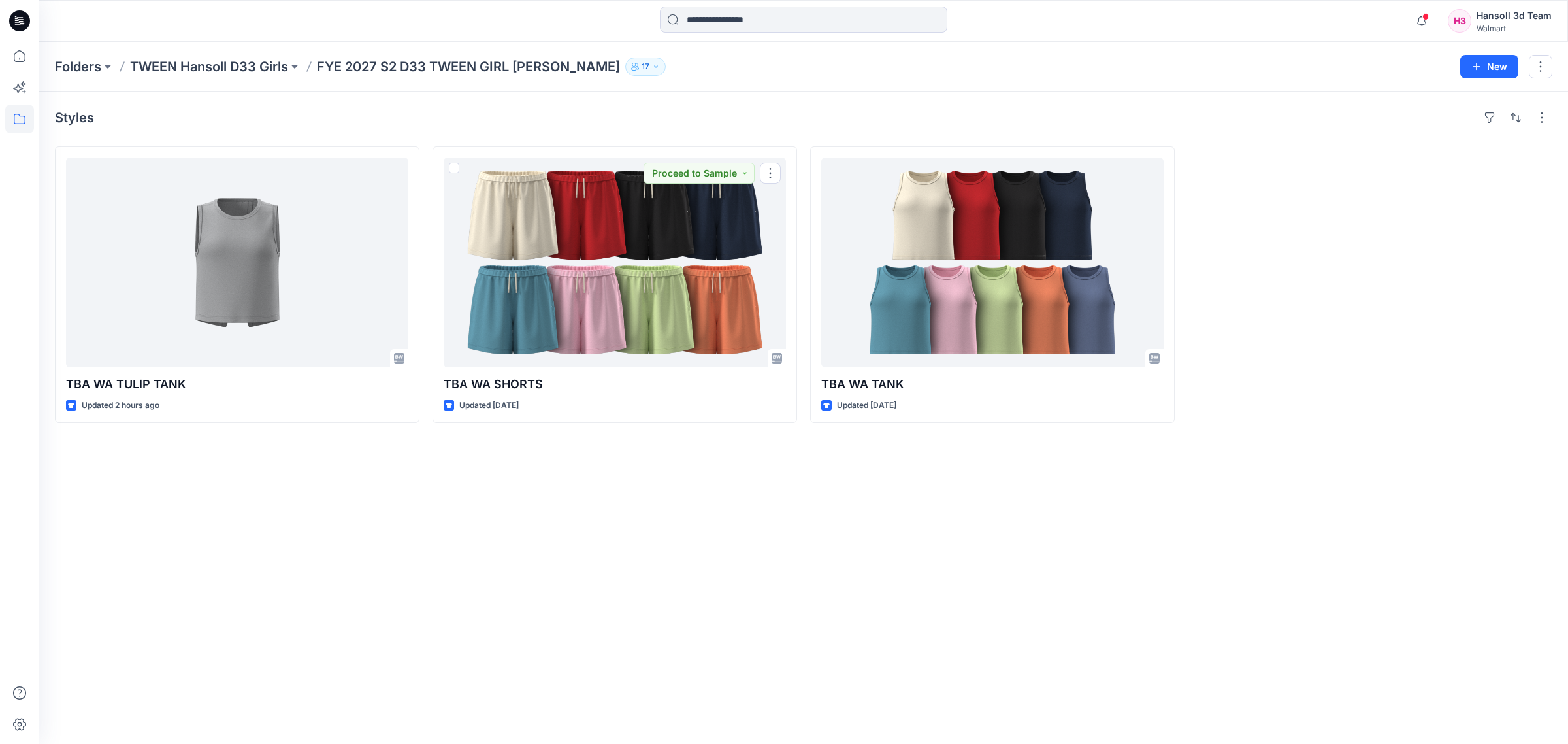
click at [422, 524] on div "Styles TBA WA TULIP TANK Updated 2 hours ago TBA [GEOGRAPHIC_DATA] SHORTS Updat…" at bounding box center [803, 418] width 1529 height 652
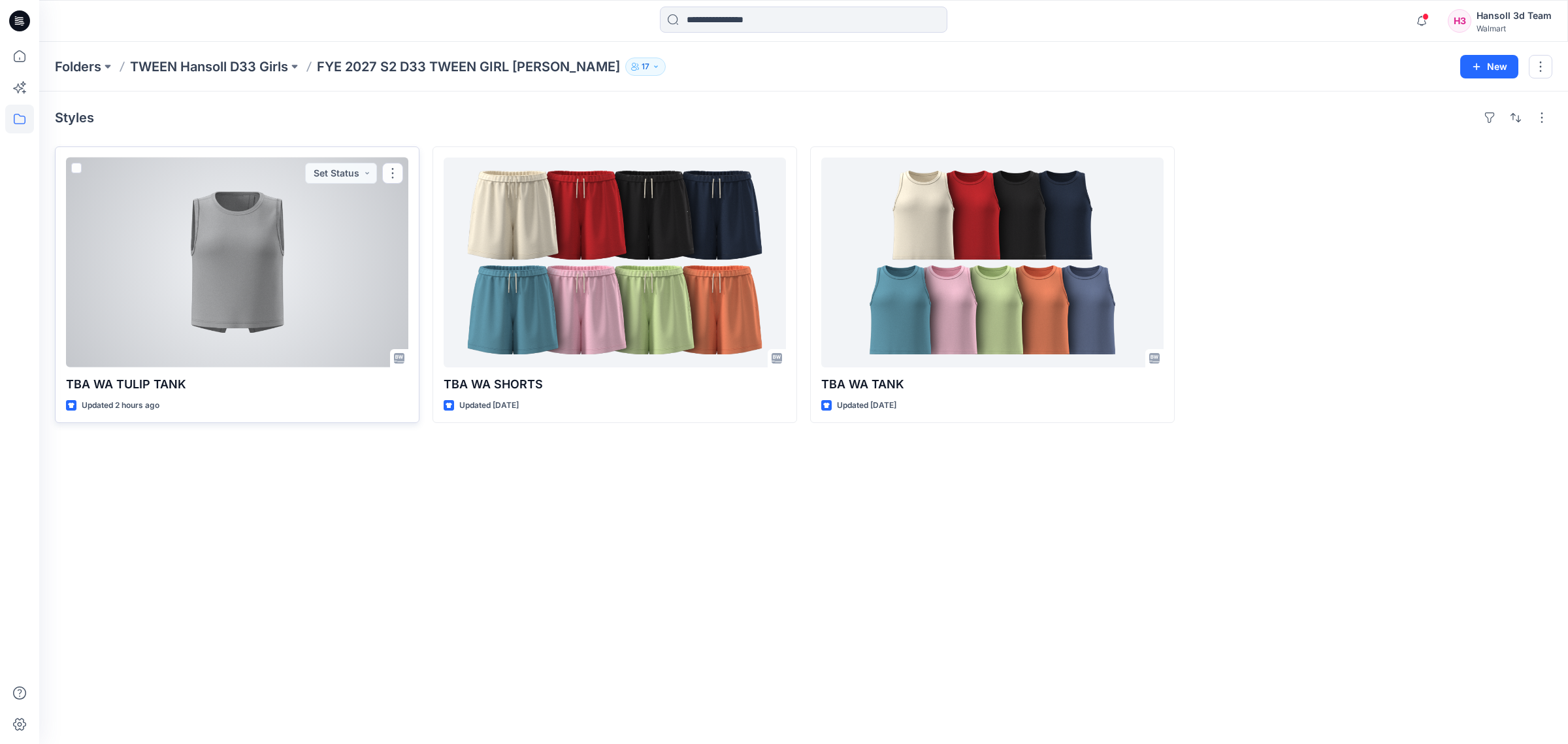
click at [200, 267] on div at bounding box center [237, 262] width 343 height 210
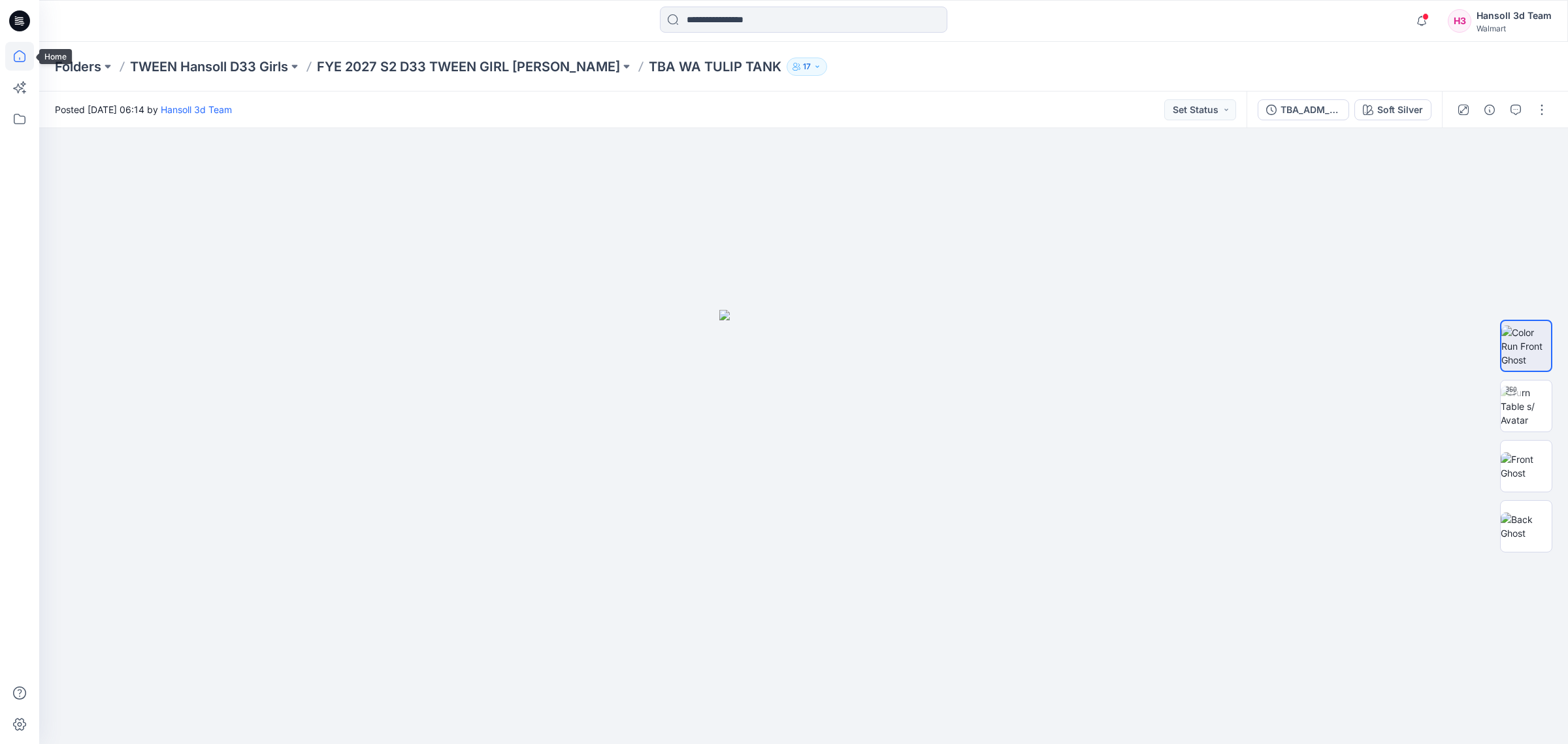
click at [30, 53] on icon at bounding box center [20, 56] width 29 height 29
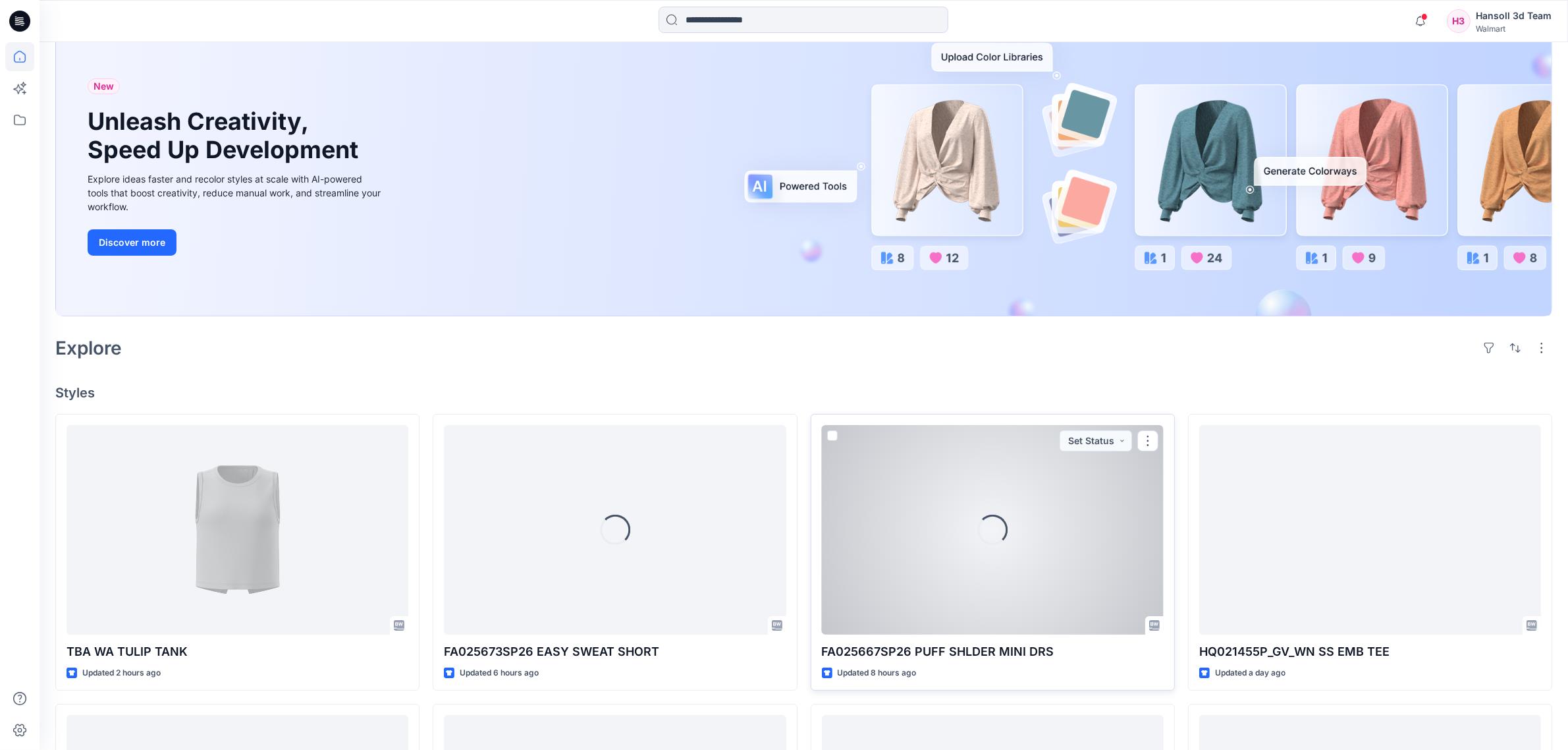
scroll to position [247, 0]
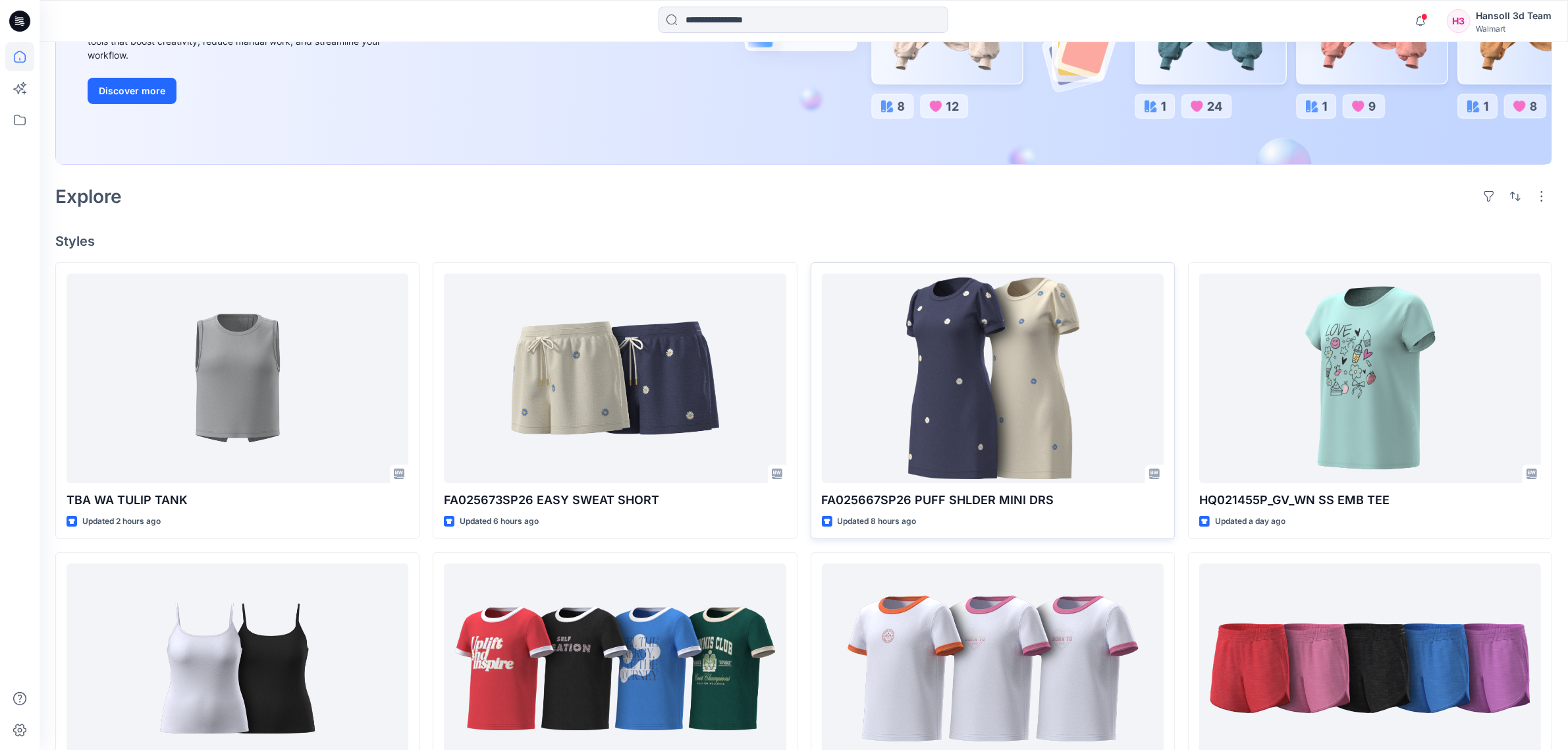
click at [804, 549] on div "TBA [GEOGRAPHIC_DATA] TULIP TANK Updated 2 hours ago 148984_SHELF BRA CAMI Upda…" at bounding box center [804, 691] width 1497 height 858
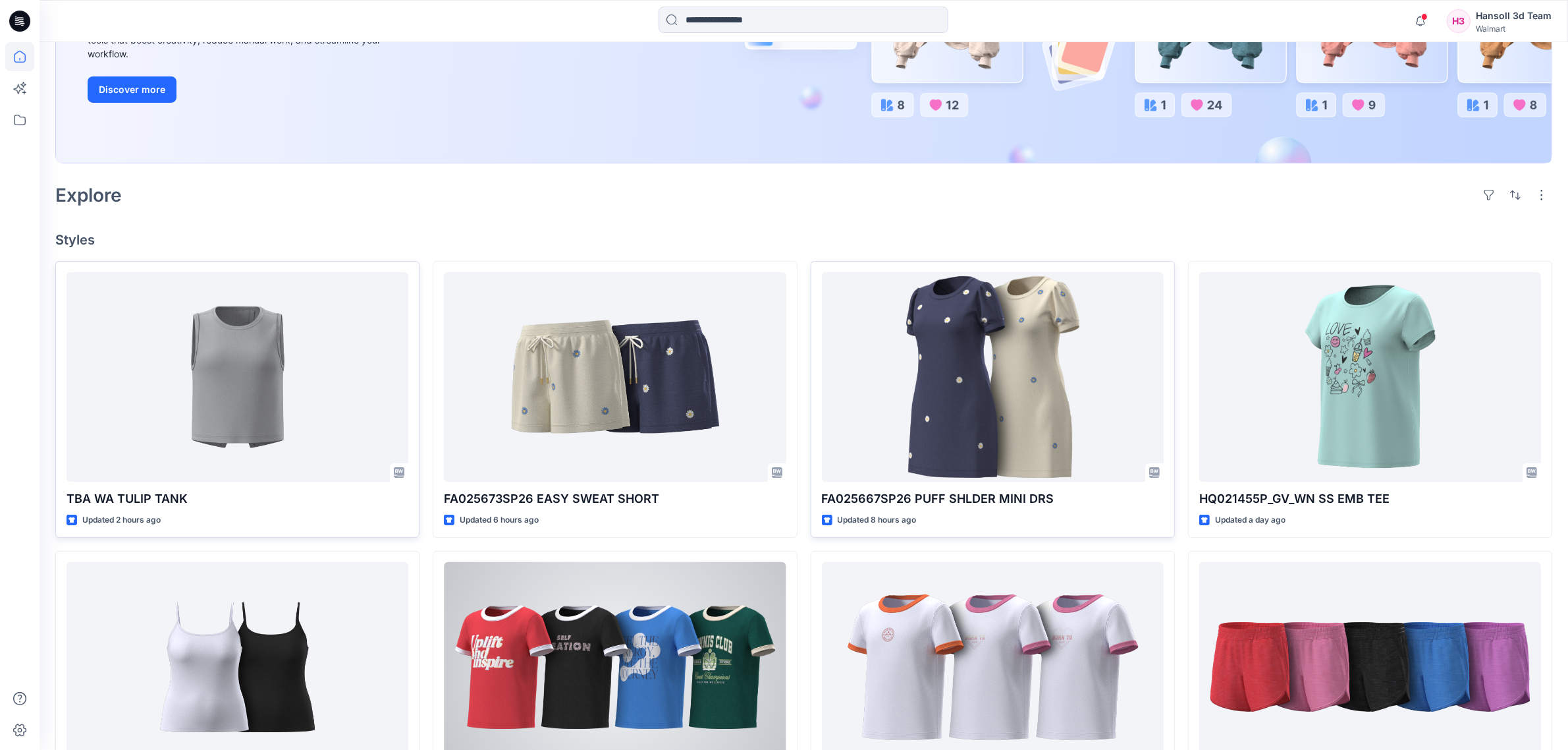
scroll to position [82, 0]
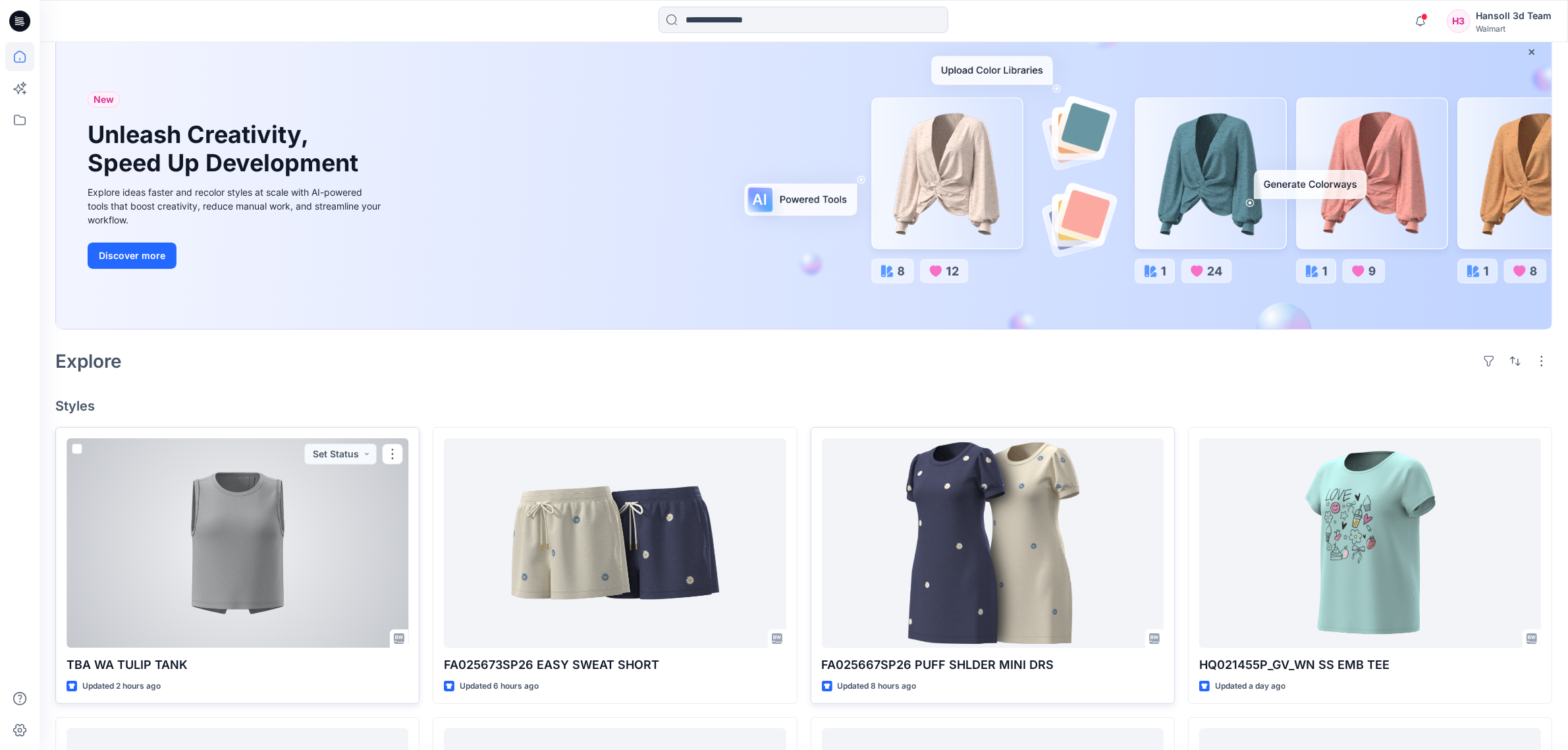
click at [326, 553] on div at bounding box center [238, 543] width 342 height 210
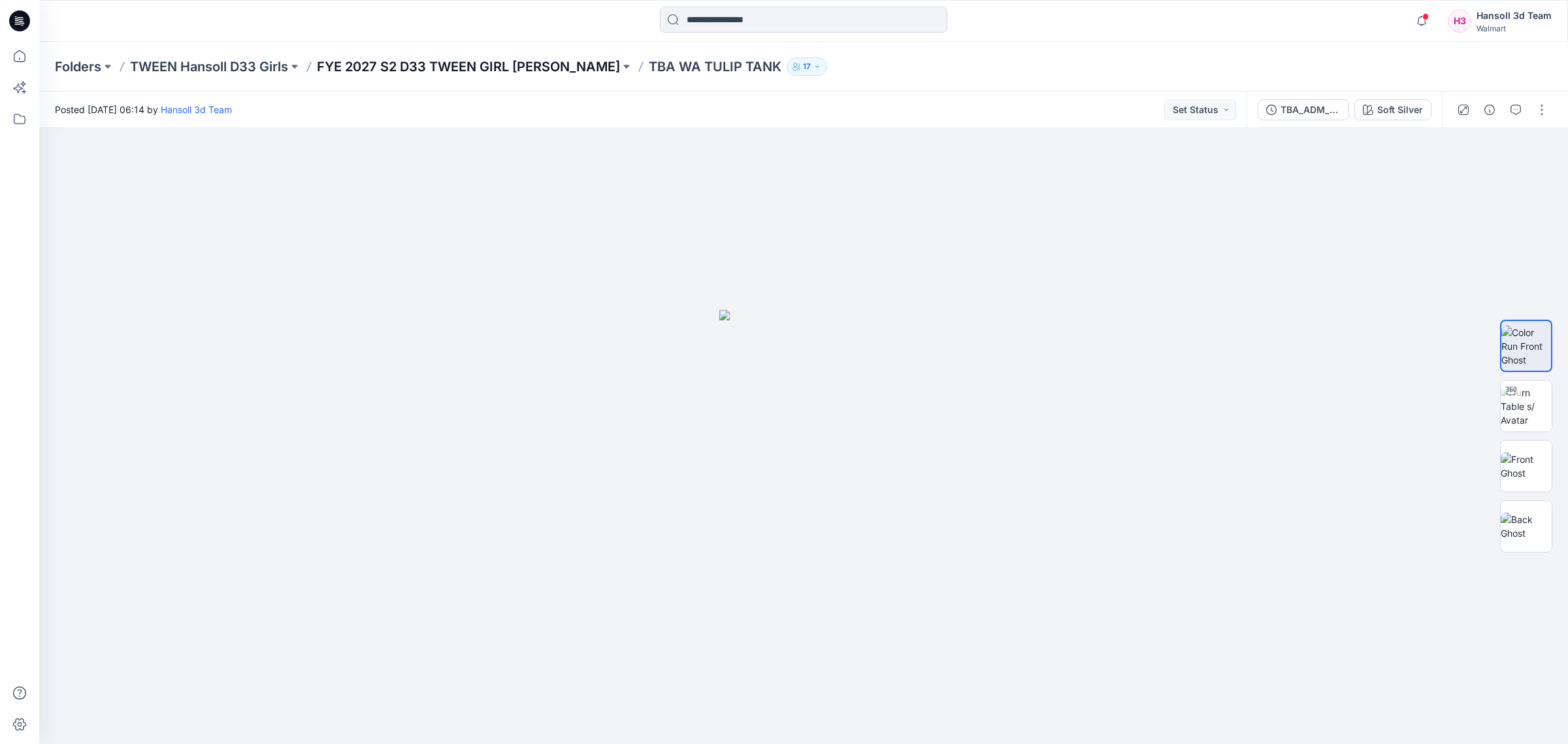
click at [498, 66] on p "FYE 2027 S2 D33 TWEEN GIRL [PERSON_NAME]" at bounding box center [468, 66] width 303 height 18
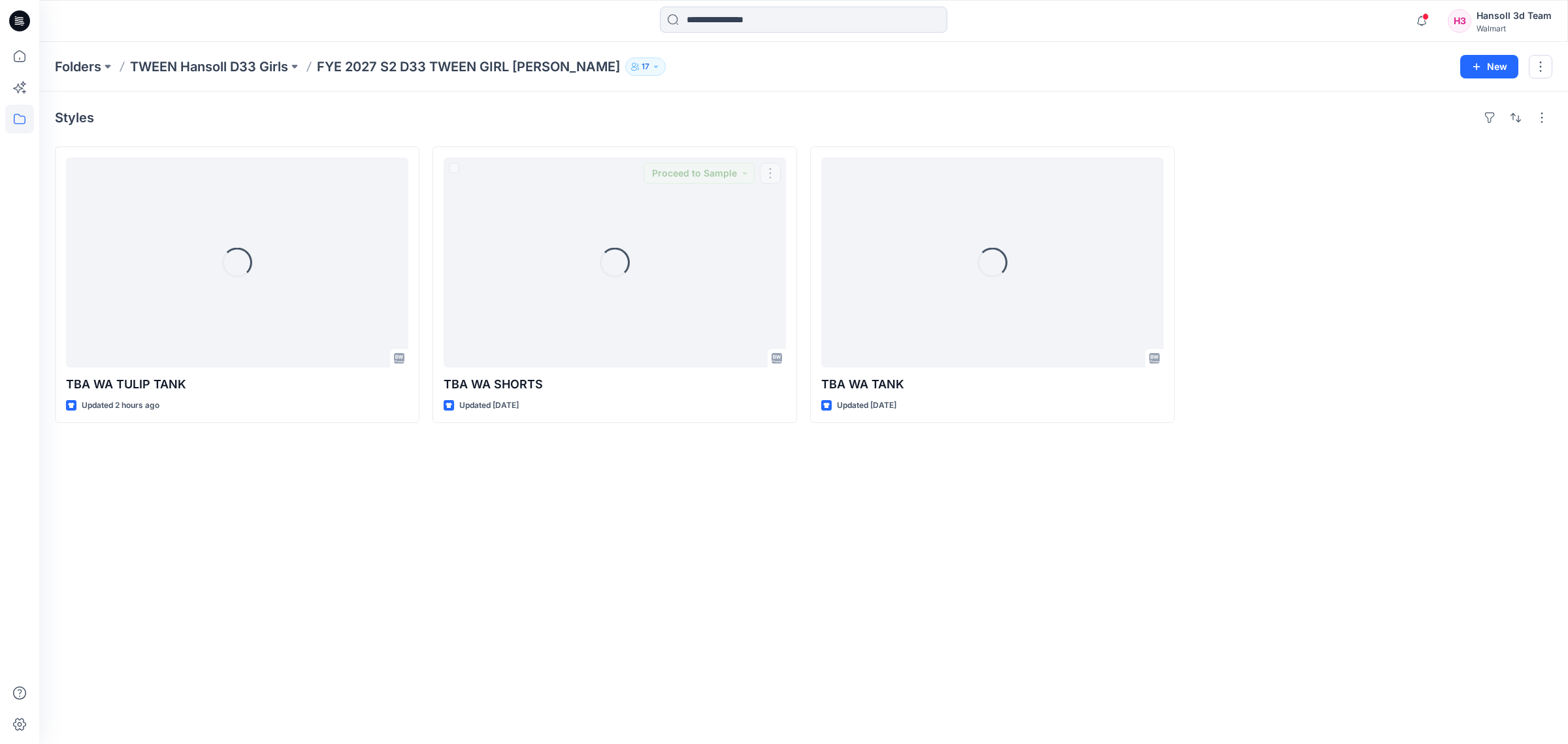
click at [701, 608] on div "Styles Loading... TBA WA TULIP TANK Updated 2 hours ago Loading... TBA WA SHORT…" at bounding box center [803, 418] width 1529 height 652
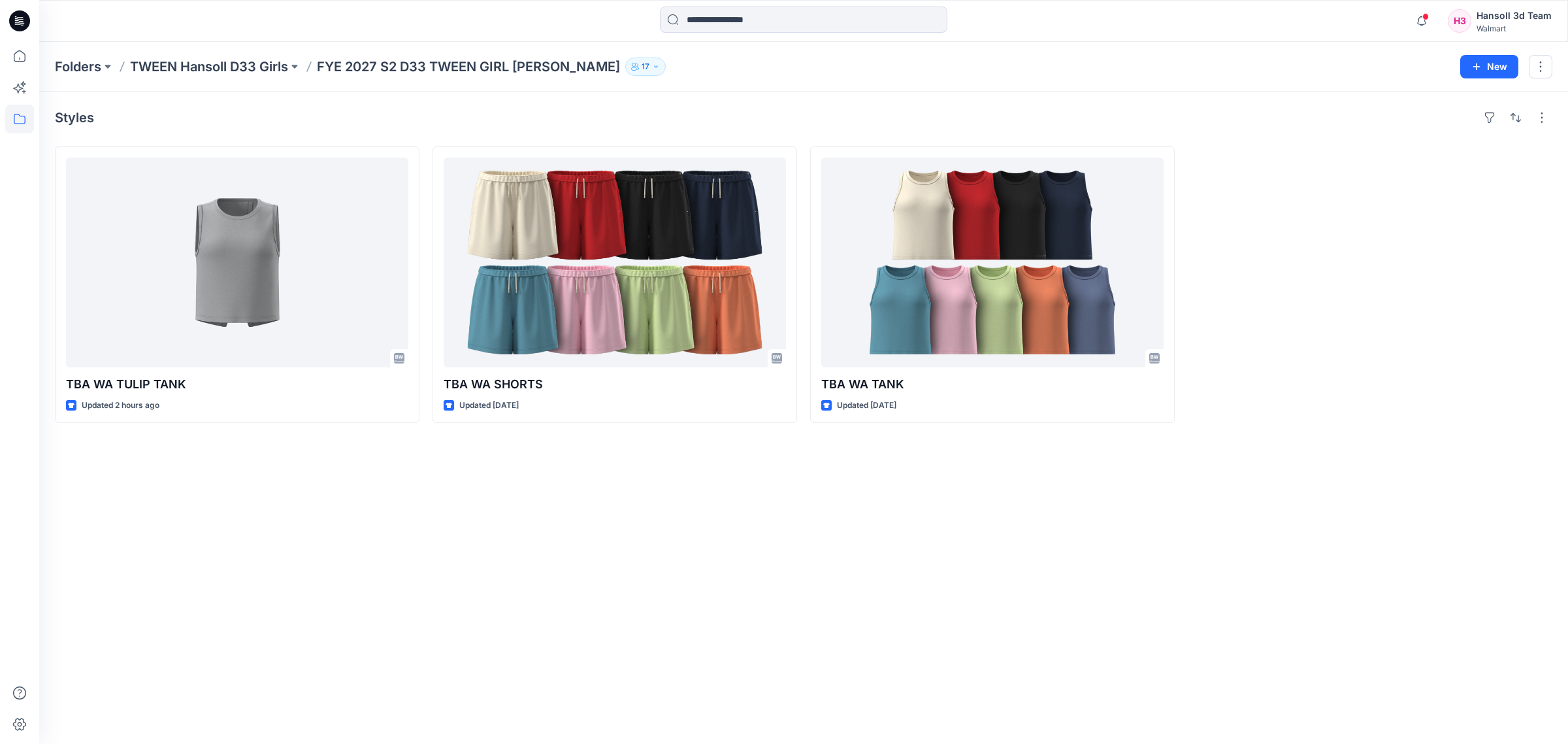
click at [973, 633] on div "Styles TBA WA TULIP TANK Updated 2 hours ago TBA [GEOGRAPHIC_DATA] SHORTS Updat…" at bounding box center [803, 418] width 1529 height 652
click at [566, 569] on div "Styles TBA WA TULIP TANK Updated 2 hours ago TBA [GEOGRAPHIC_DATA] SHORTS Updat…" at bounding box center [803, 418] width 1529 height 652
click at [583, 608] on div "Styles TBA WA TULIP TANK Updated 2 hours ago TBA [GEOGRAPHIC_DATA] SHORTS Updat…" at bounding box center [803, 418] width 1529 height 652
click at [318, 532] on div "Styles TBA WA TULIP TANK Updated 2 hours ago TBA [GEOGRAPHIC_DATA] SHORTS Updat…" at bounding box center [803, 418] width 1529 height 652
click at [341, 537] on div "Styles TBA WA TULIP TANK Updated 2 hours ago TBA [GEOGRAPHIC_DATA] SHORTS Updat…" at bounding box center [803, 418] width 1529 height 652
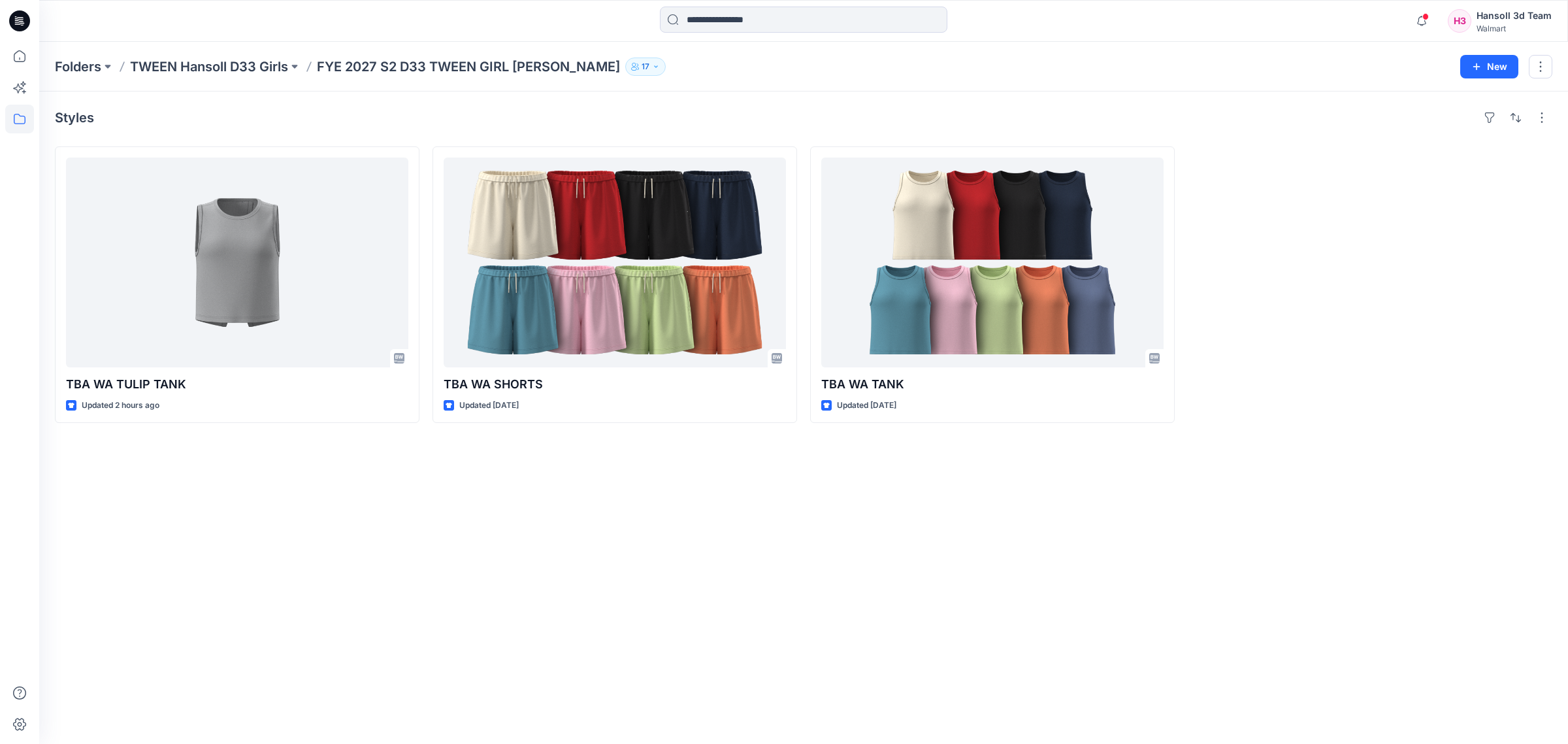
click at [398, 505] on div "Styles TBA WA TULIP TANK Updated 2 hours ago TBA [GEOGRAPHIC_DATA] SHORTS Updat…" at bounding box center [803, 418] width 1529 height 652
click at [413, 510] on div "Styles TBA WA TULIP TANK Updated 2 hours ago TBA [GEOGRAPHIC_DATA] SHORTS Updat…" at bounding box center [803, 418] width 1529 height 652
click at [485, 105] on div "Styles TBA WA TULIP TANK Updated 2 hours ago TBA [GEOGRAPHIC_DATA] SHORTS Updat…" at bounding box center [803, 418] width 1529 height 652
click at [531, 581] on div "Styles TBA WA TULIP TANK Updated 2 hours ago TBA [GEOGRAPHIC_DATA] SHORTS Updat…" at bounding box center [803, 418] width 1529 height 652
click at [1173, 606] on div "Styles TBA WA TULIP TANK Updated 2 hours ago TBA [GEOGRAPHIC_DATA] SHORTS Updat…" at bounding box center [803, 418] width 1529 height 652
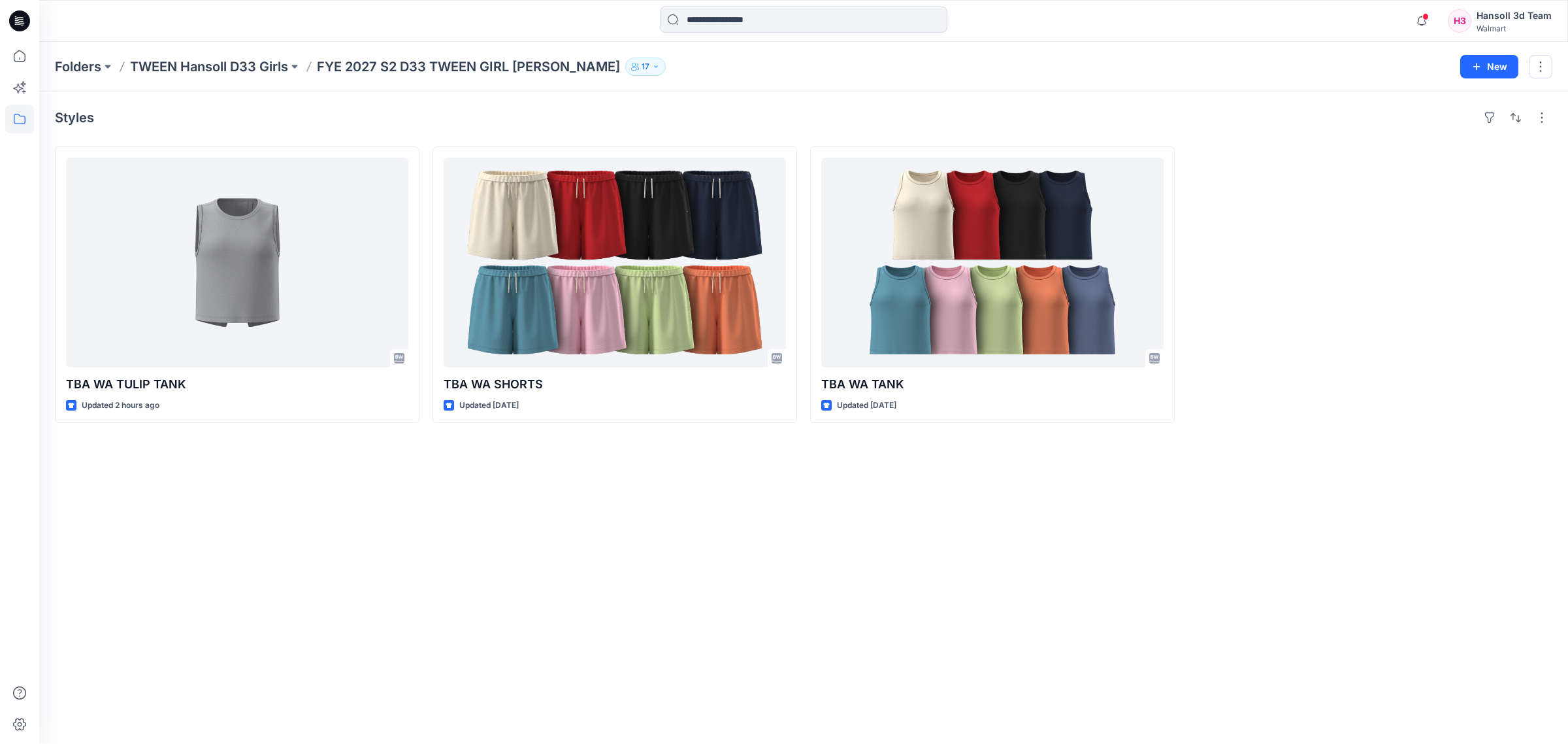
click at [838, 680] on div "Styles TBA WA TULIP TANK Updated 2 hours ago TBA [GEOGRAPHIC_DATA] SHORTS Updat…" at bounding box center [803, 418] width 1529 height 652
click at [20, 66] on icon at bounding box center [20, 56] width 29 height 29
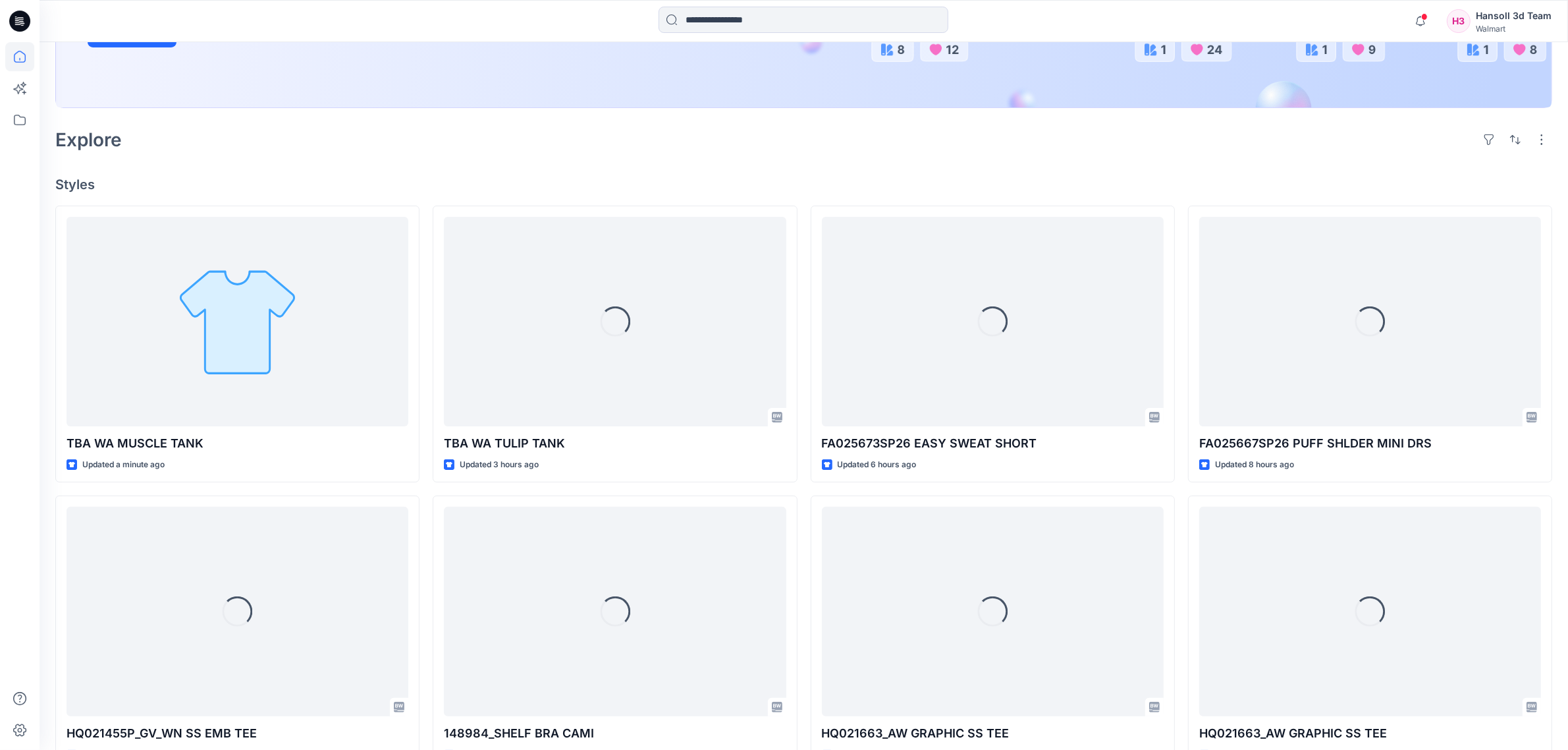
scroll to position [329, 0]
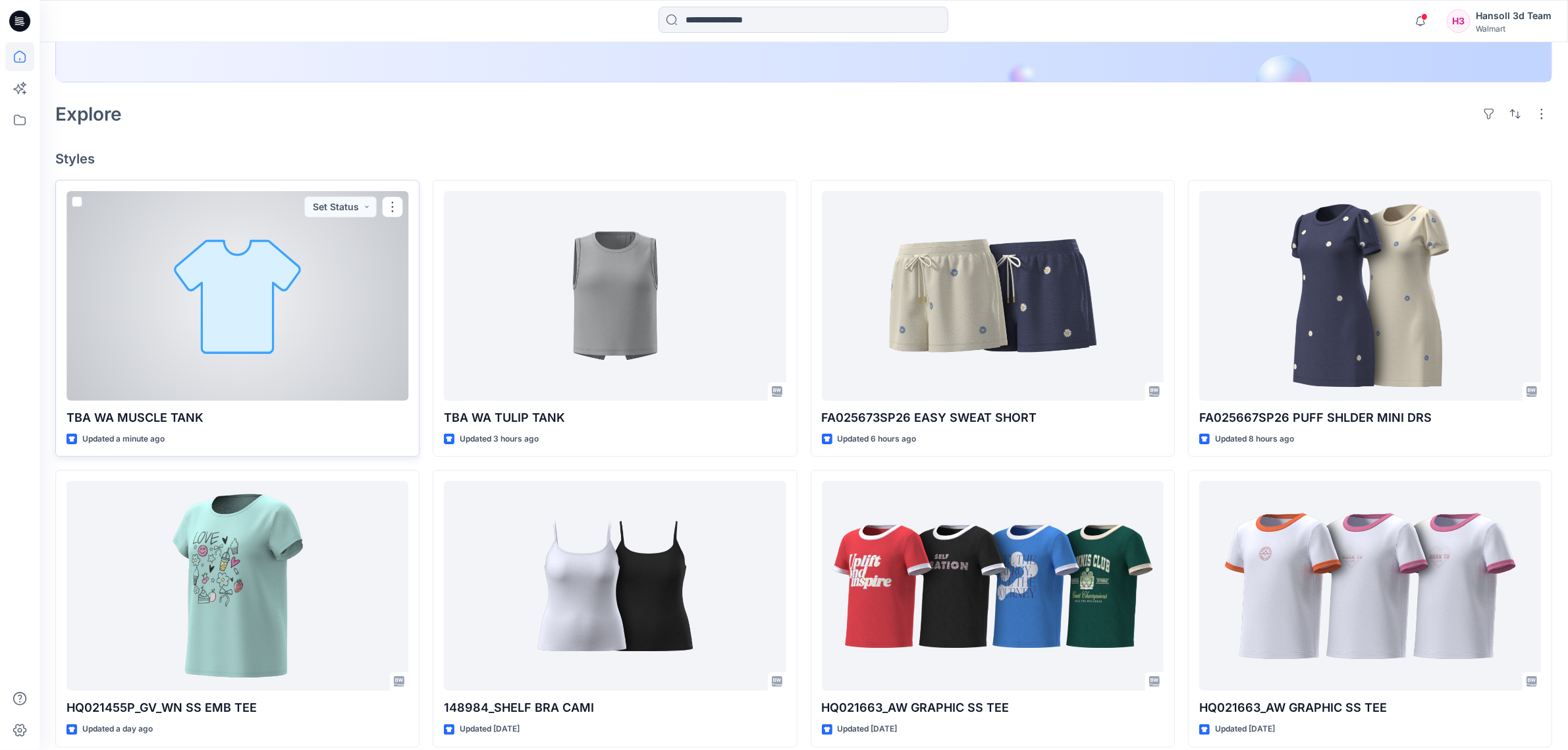
click at [185, 332] on div at bounding box center [238, 296] width 342 height 210
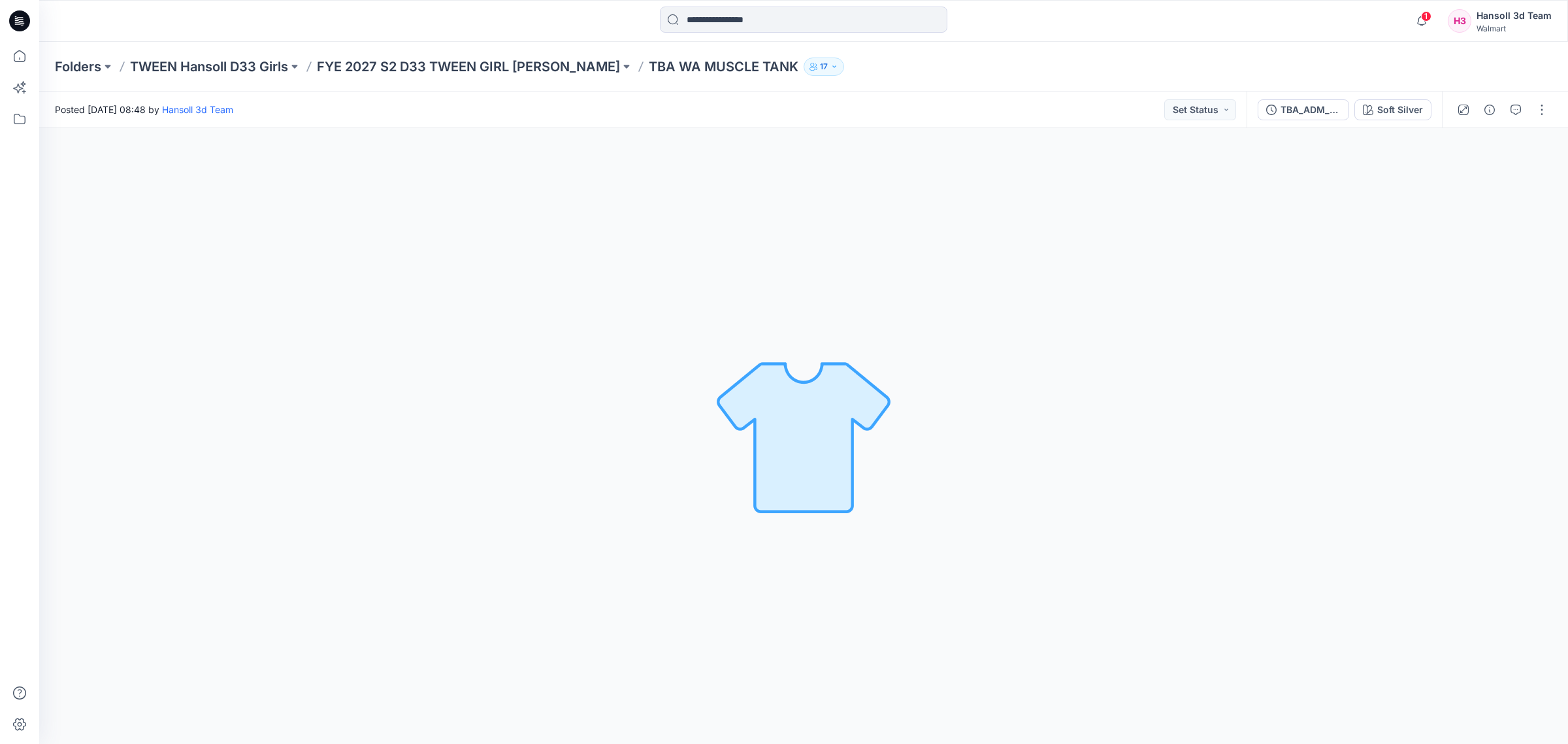
click at [610, 125] on div "Posted [DATE] 08:48 by [PERSON_NAME] 3d Team Set Status" at bounding box center [643, 110] width 1207 height 36
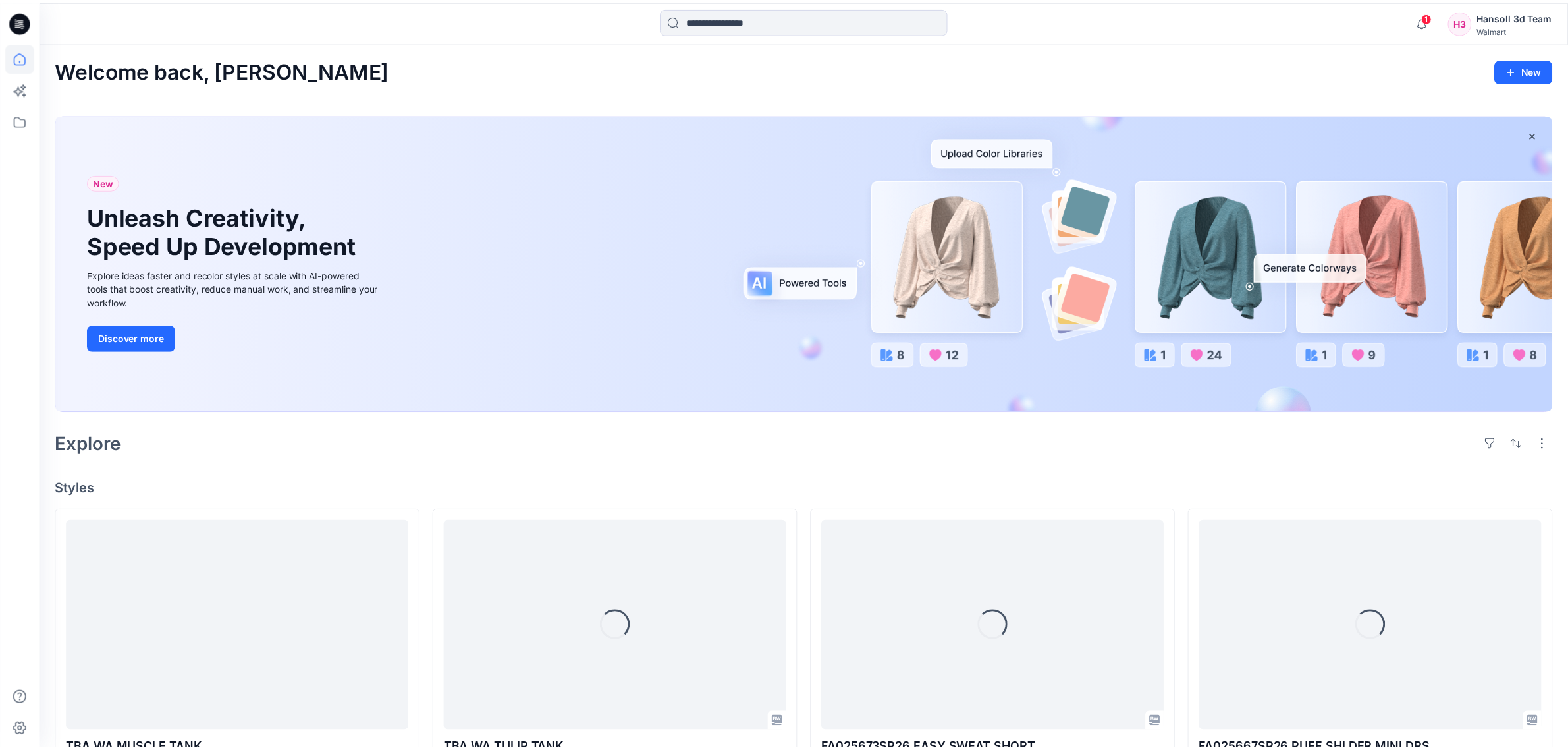
scroll to position [329, 0]
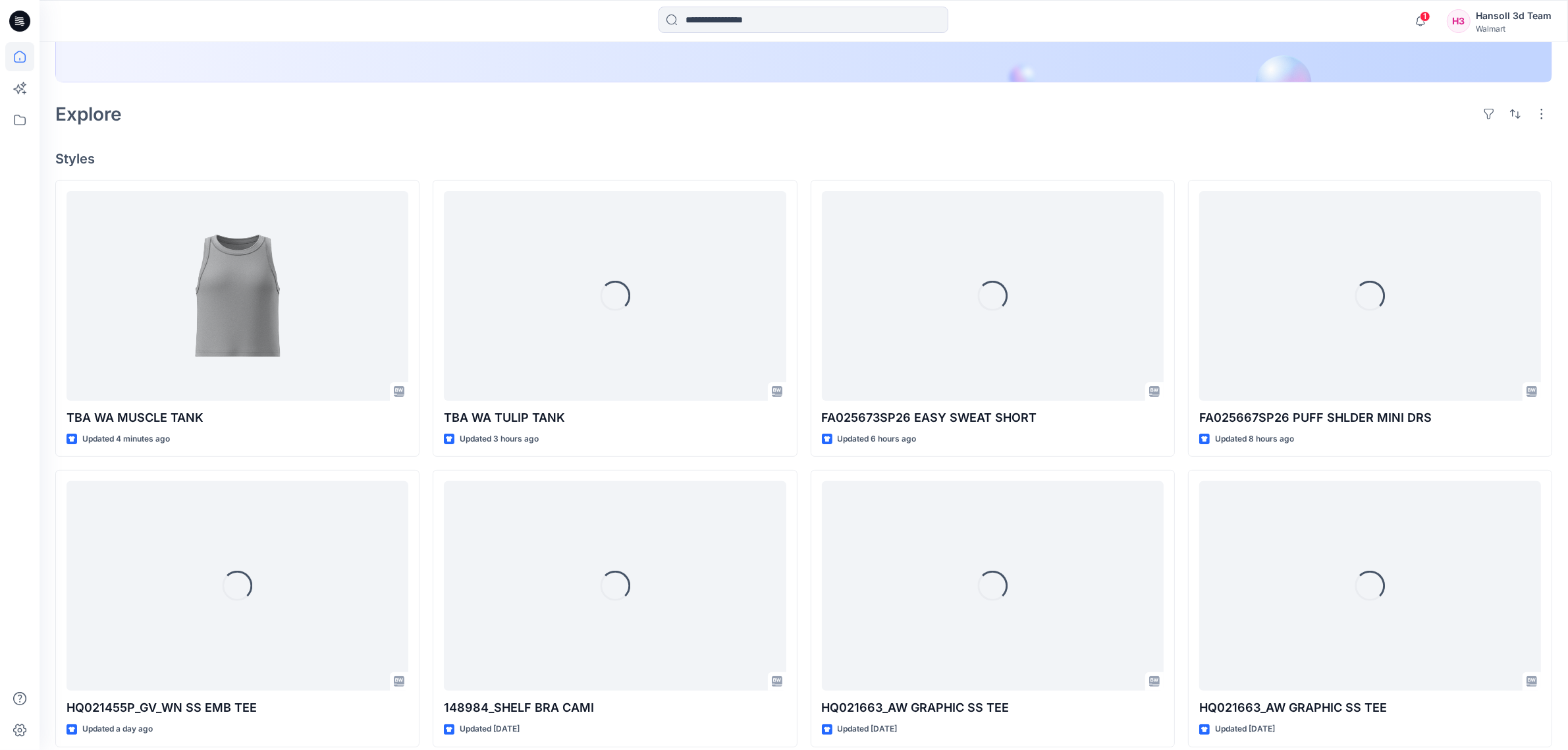
click at [427, 459] on div "TBA WA MUSCLE TANK Updated 4 minutes ago Loading... HQ021455P_GV_WN SS EMB TEE …" at bounding box center [804, 609] width 1497 height 858
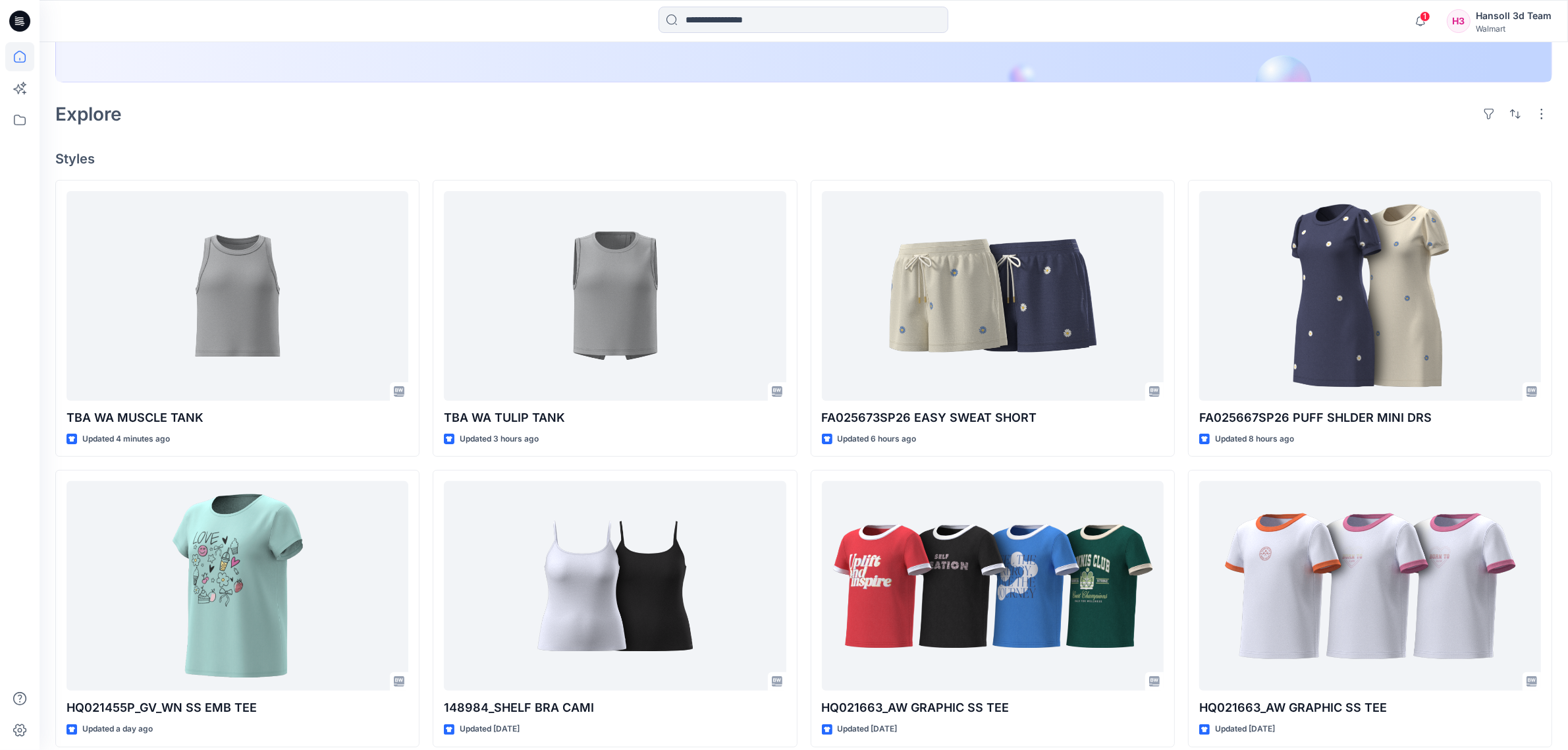
click at [871, 169] on div "Welcome back, [PERSON_NAME] New New Unleash Creativity, Speed Up Development Ex…" at bounding box center [804, 407] width 1529 height 1388
click at [430, 463] on div "TBA WA MUSCLE TANK Updated 4 minutes ago HQ021455P_GV_WN SS EMB TEE Updated a d…" at bounding box center [804, 609] width 1497 height 858
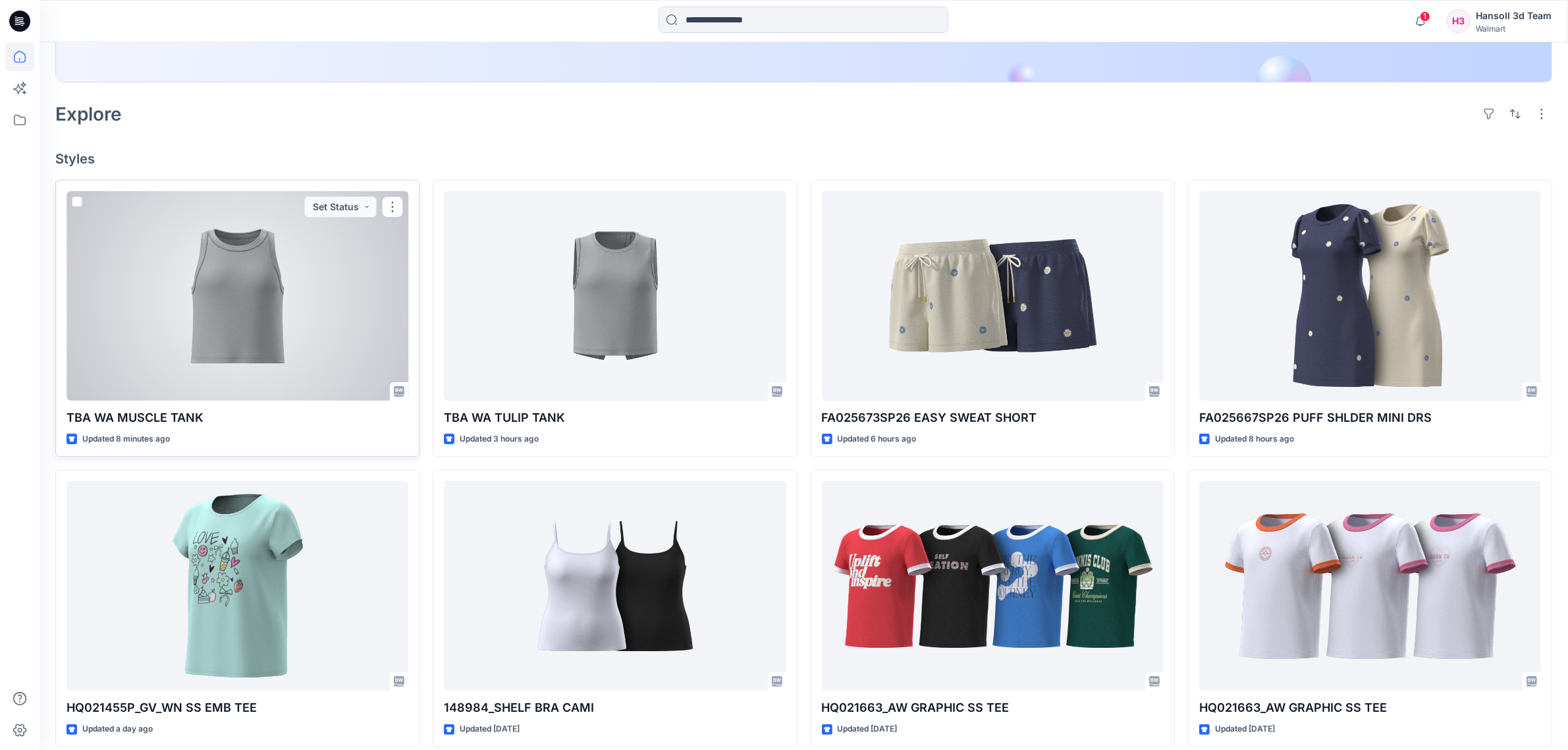
click at [297, 335] on div at bounding box center [238, 296] width 342 height 210
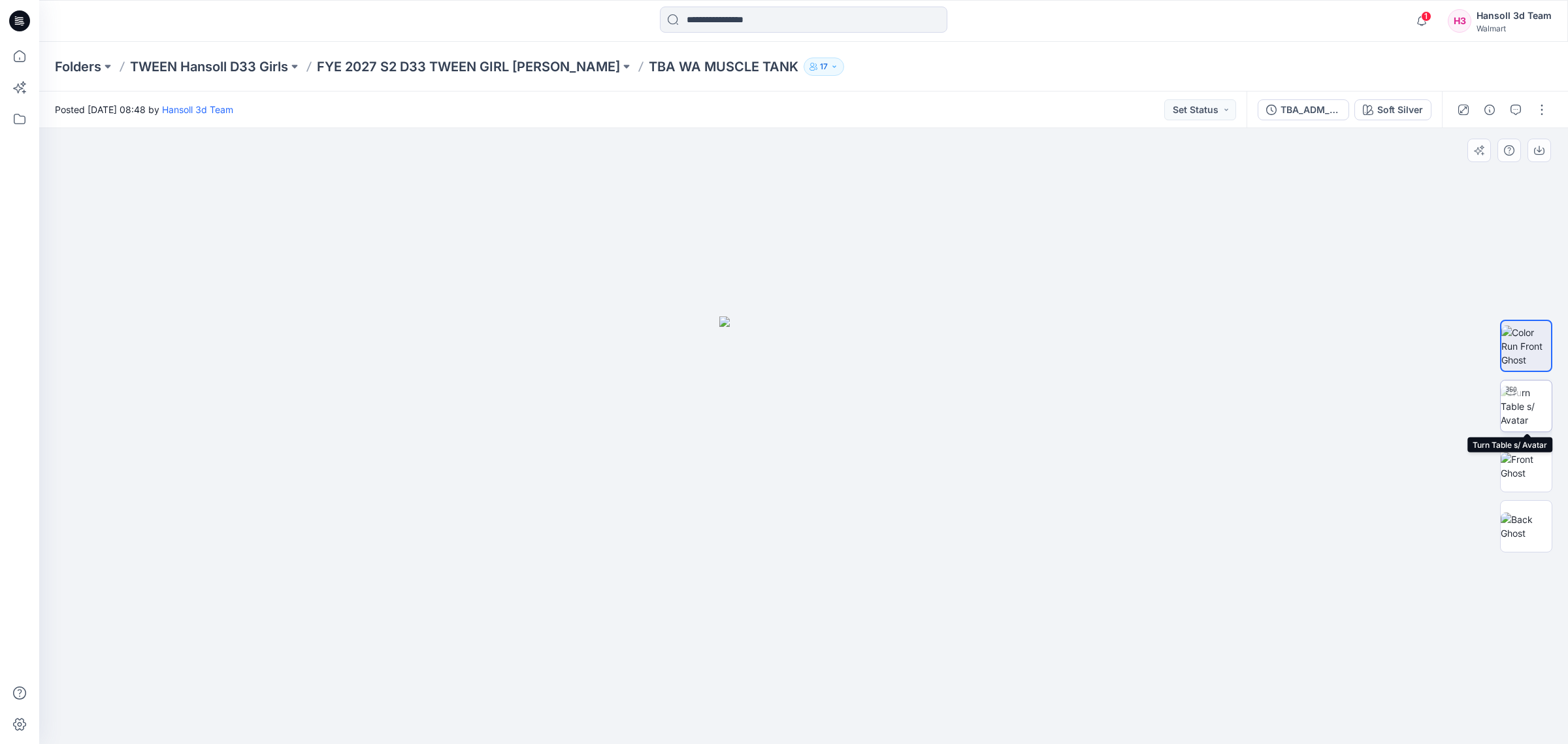
click at [1527, 407] on img at bounding box center [1527, 406] width 51 height 41
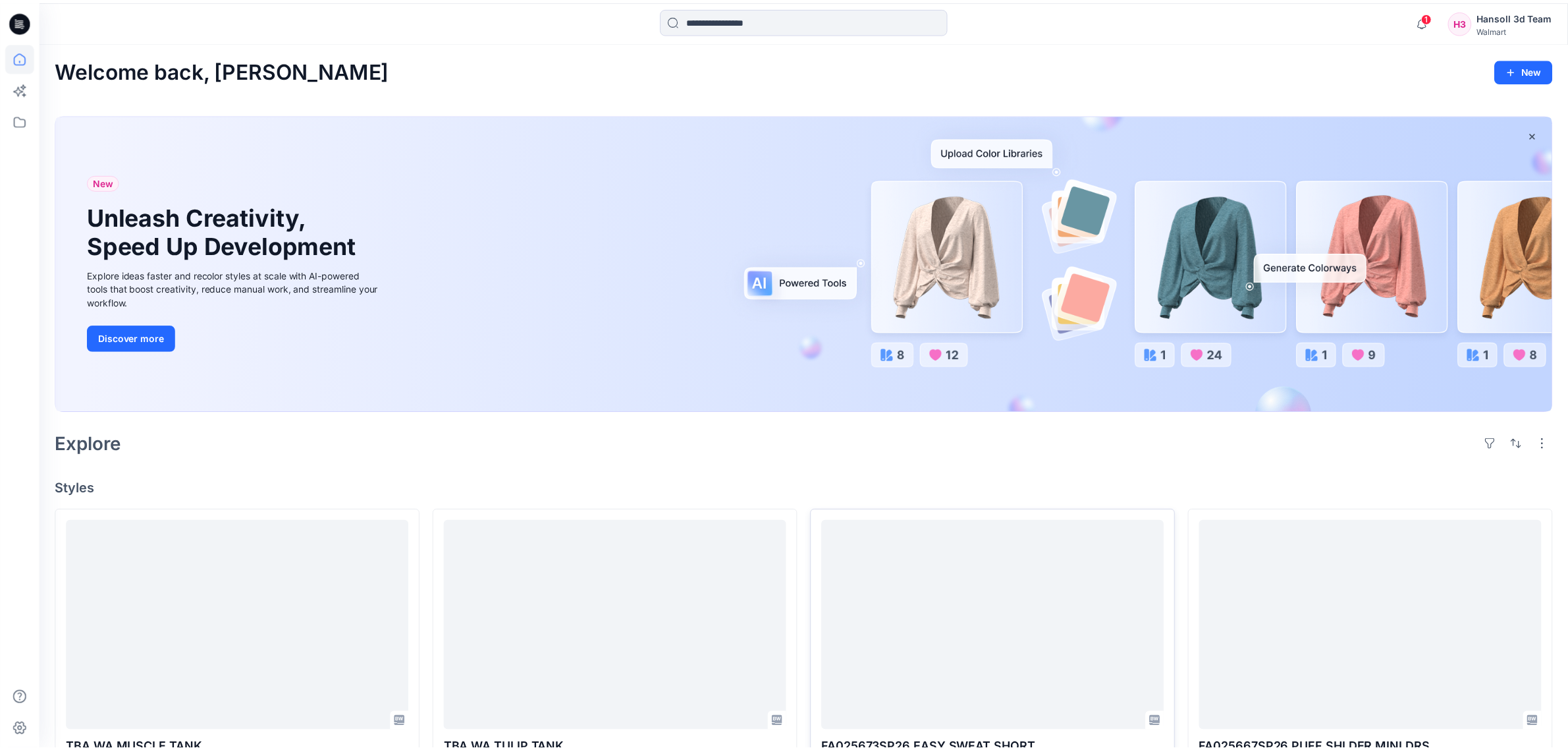
scroll to position [329, 0]
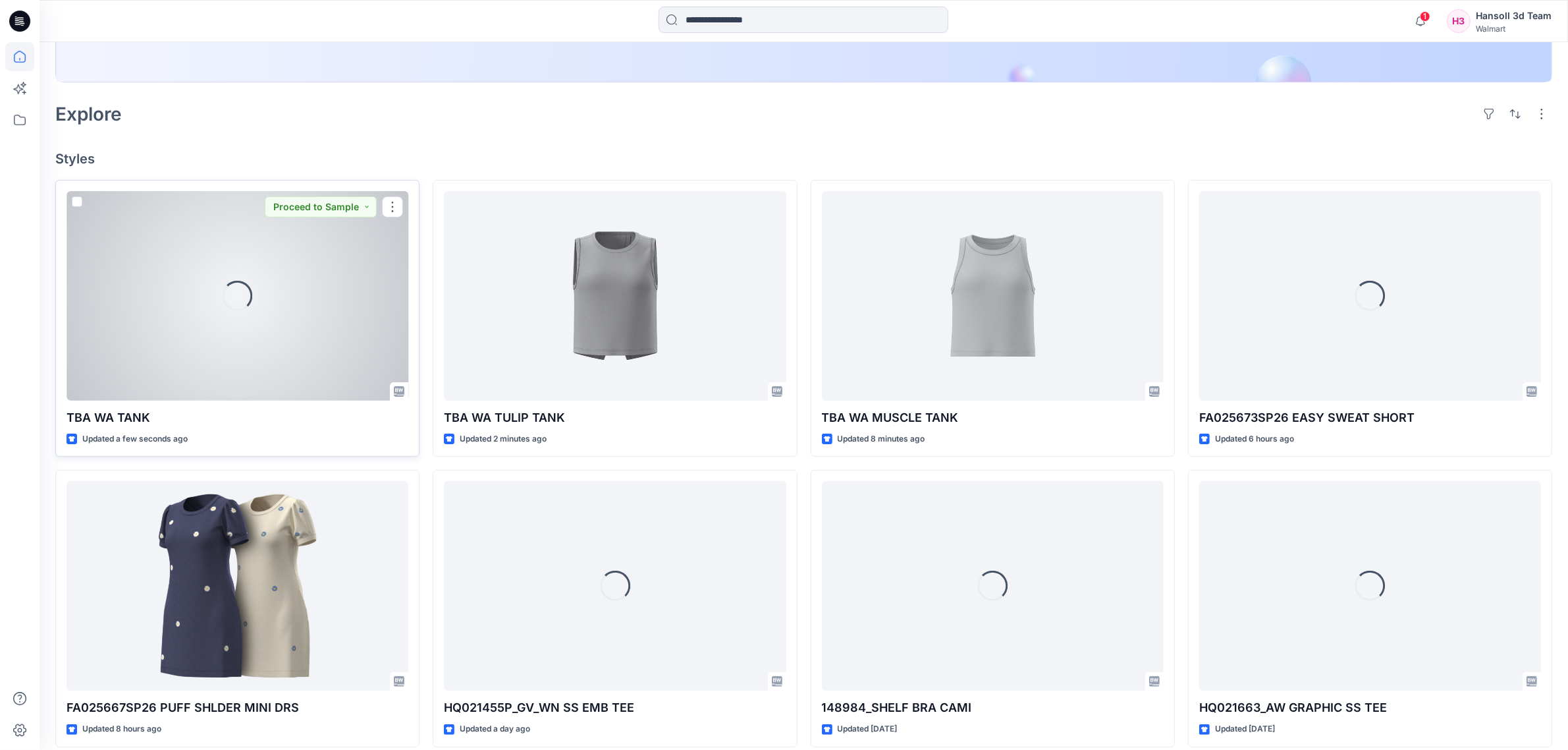
click at [304, 348] on div "Loading..." at bounding box center [238, 296] width 342 height 210
